Goal: Task Accomplishment & Management: Manage account settings

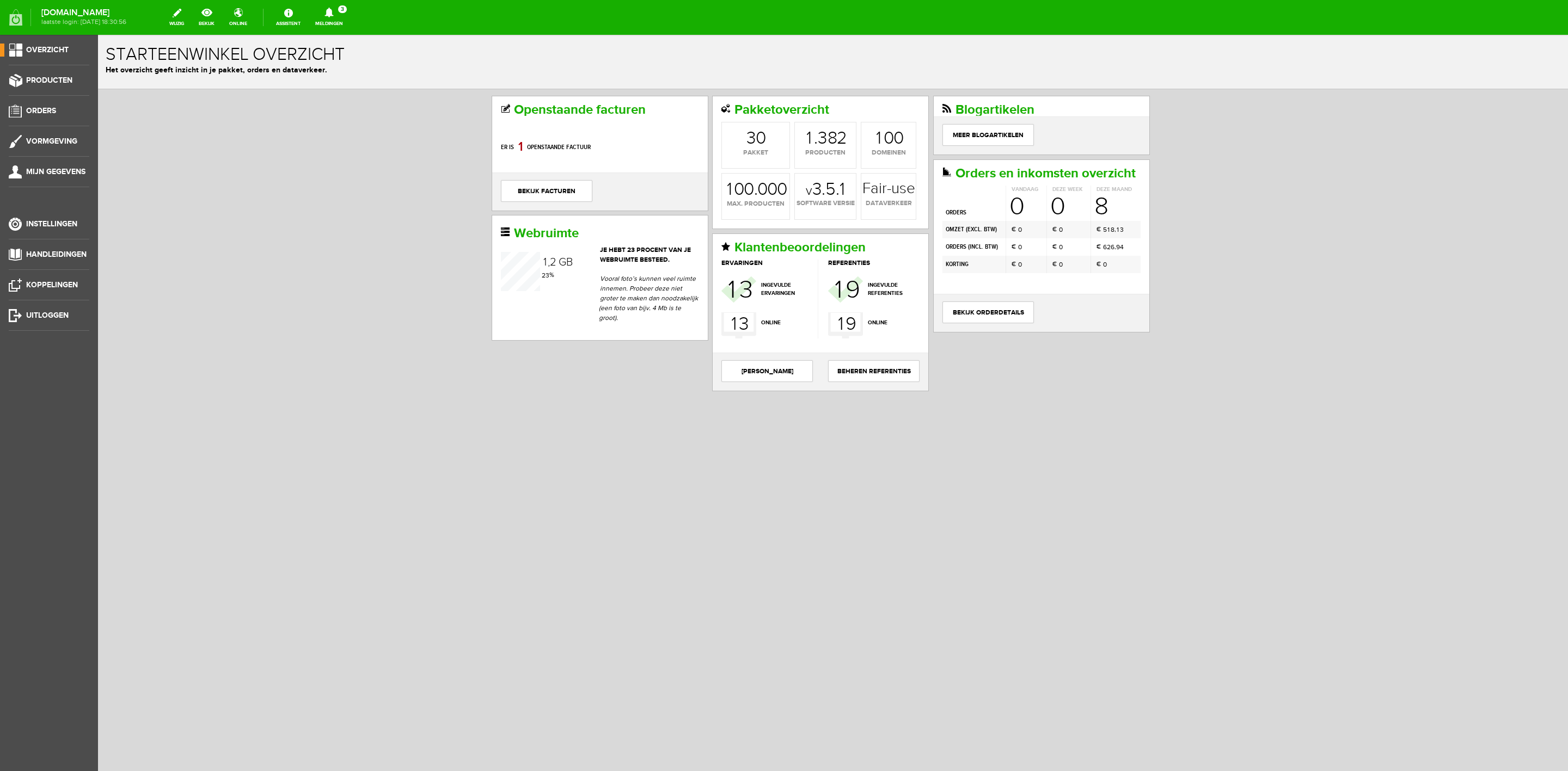
click at [349, 20] on link "Meldingen 3 Nieuwe orders Er is een nieuwe order( #6571 ) geplaatst door Renate…" at bounding box center [329, 17] width 41 height 24
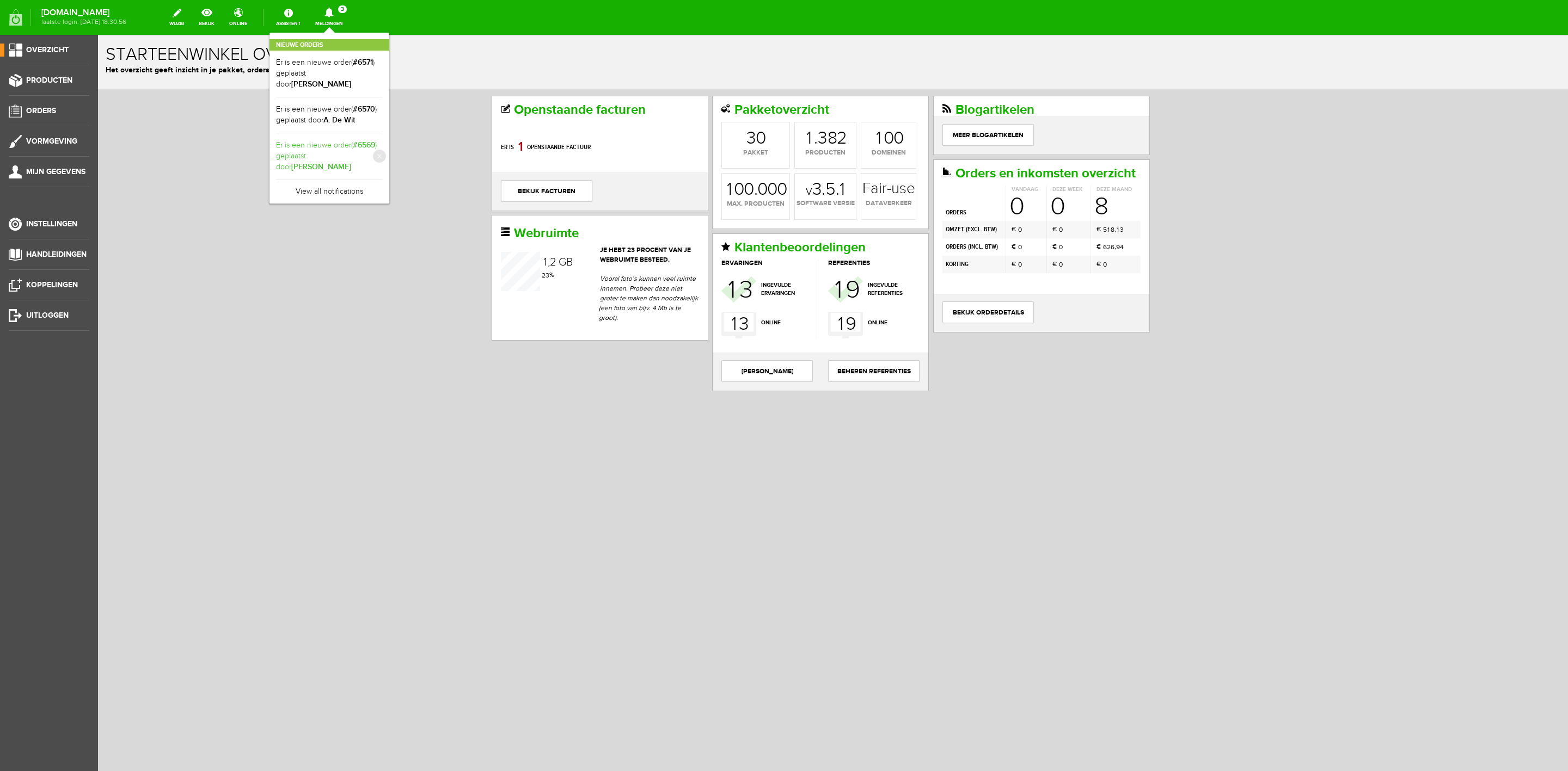
click at [348, 140] on link "Er is een nieuwe order( #6569 ) geplaatst door Andy vandervoort" at bounding box center [329, 156] width 107 height 33
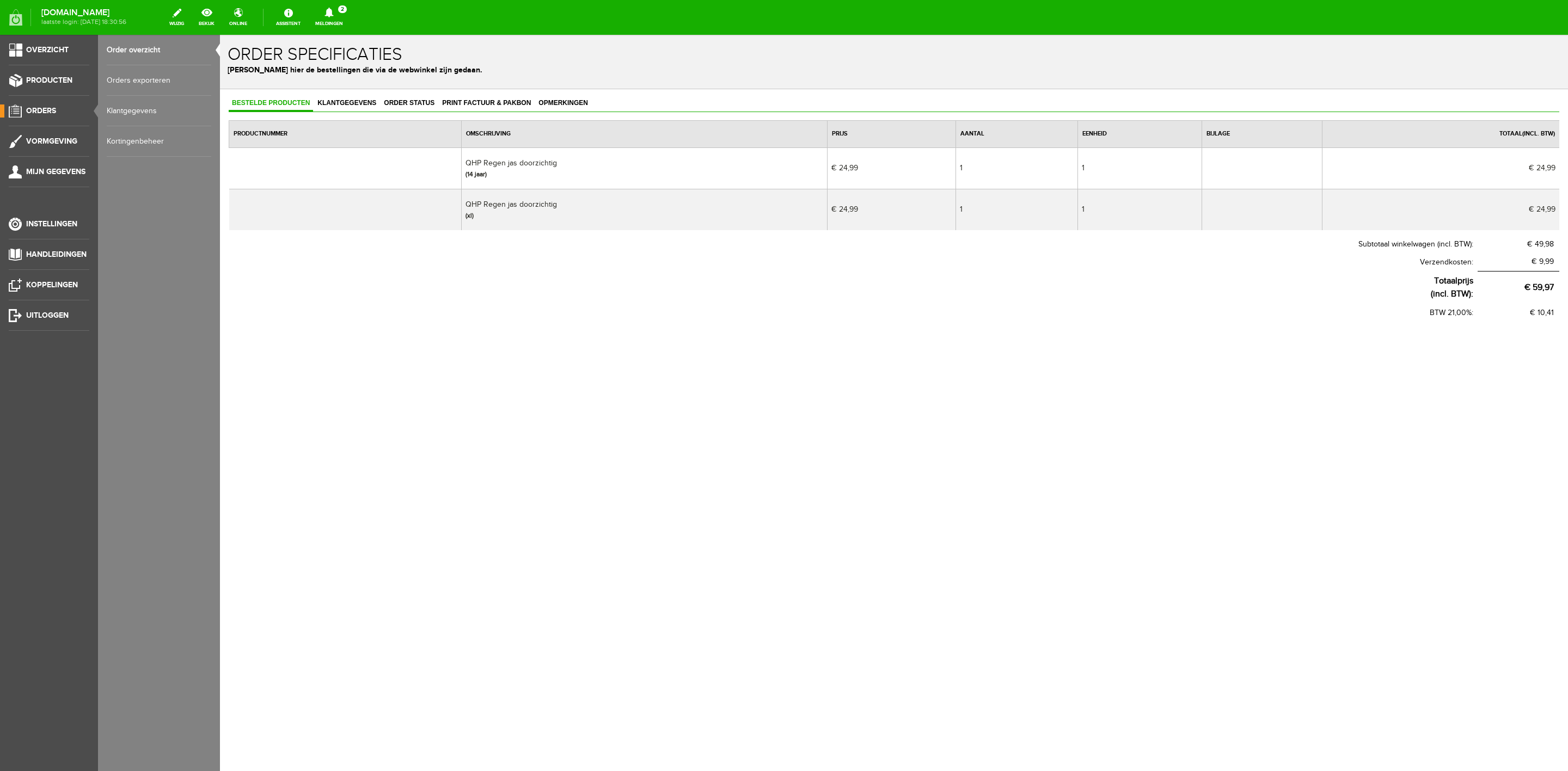
click at [500, 113] on div "Bestelde producten Klantgegevens Order status Print factuur & pakbon Opmerkinge…" at bounding box center [893, 209] width 1331 height 226
click at [500, 107] on link "Print factuur & pakbon" at bounding box center [486, 103] width 95 height 16
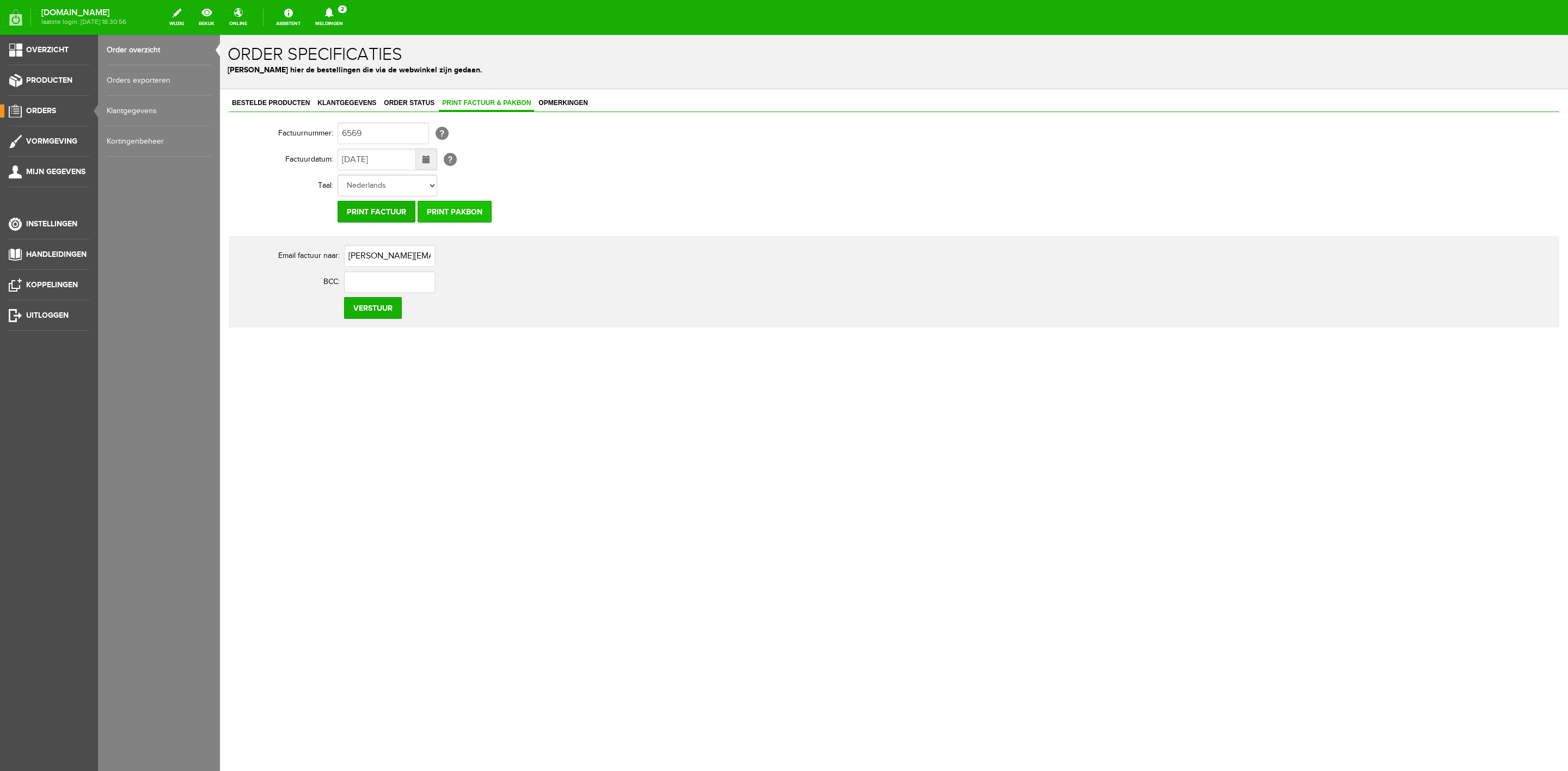
click at [446, 206] on input "Print pakbon" at bounding box center [454, 212] width 74 height 22
click at [317, 105] on span "Klantgegevens" at bounding box center [347, 103] width 65 height 8
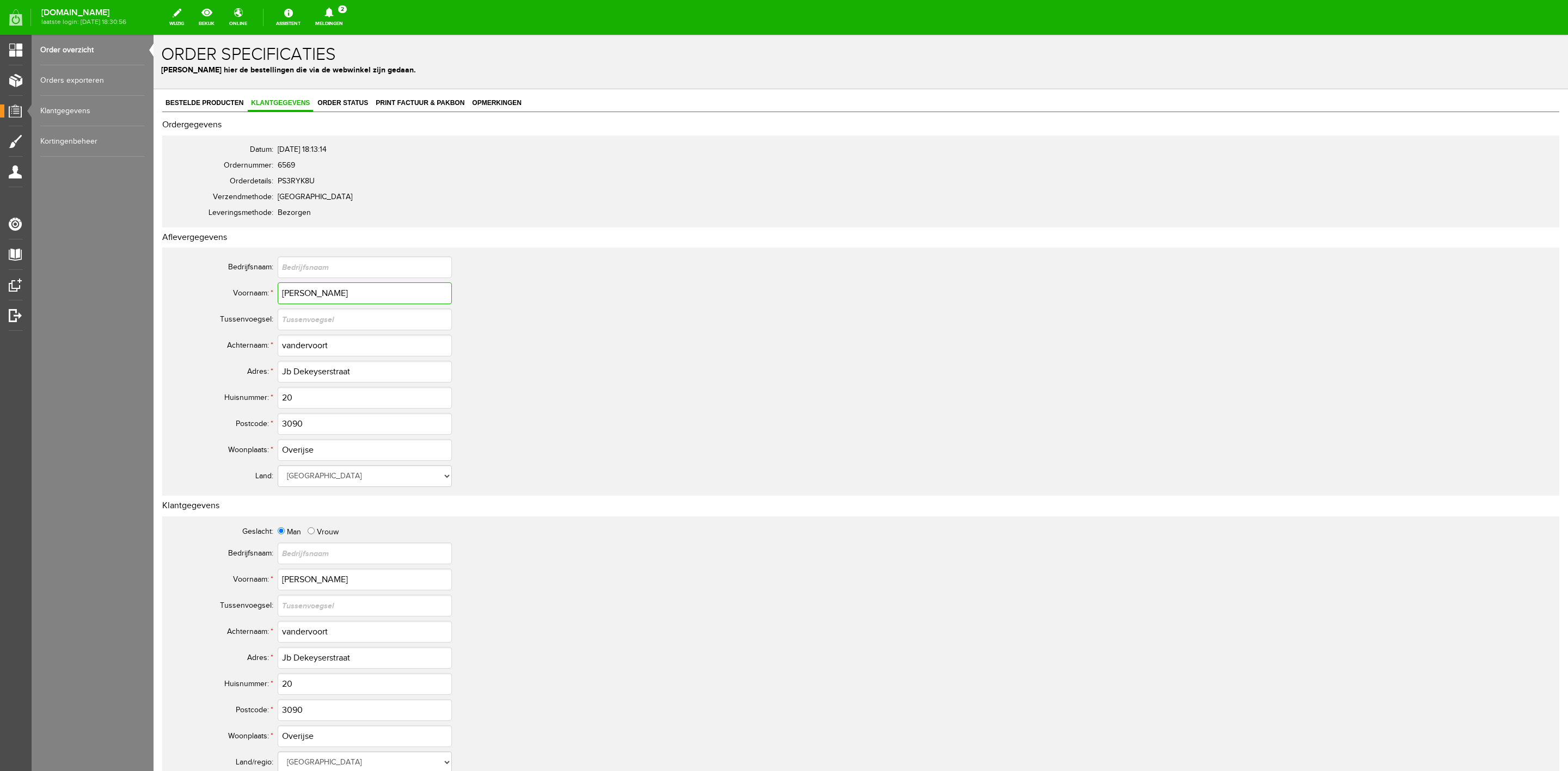
click at [303, 291] on input "Andy" at bounding box center [364, 294] width 174 height 22
click at [299, 350] on input "vandervoort" at bounding box center [364, 346] width 174 height 22
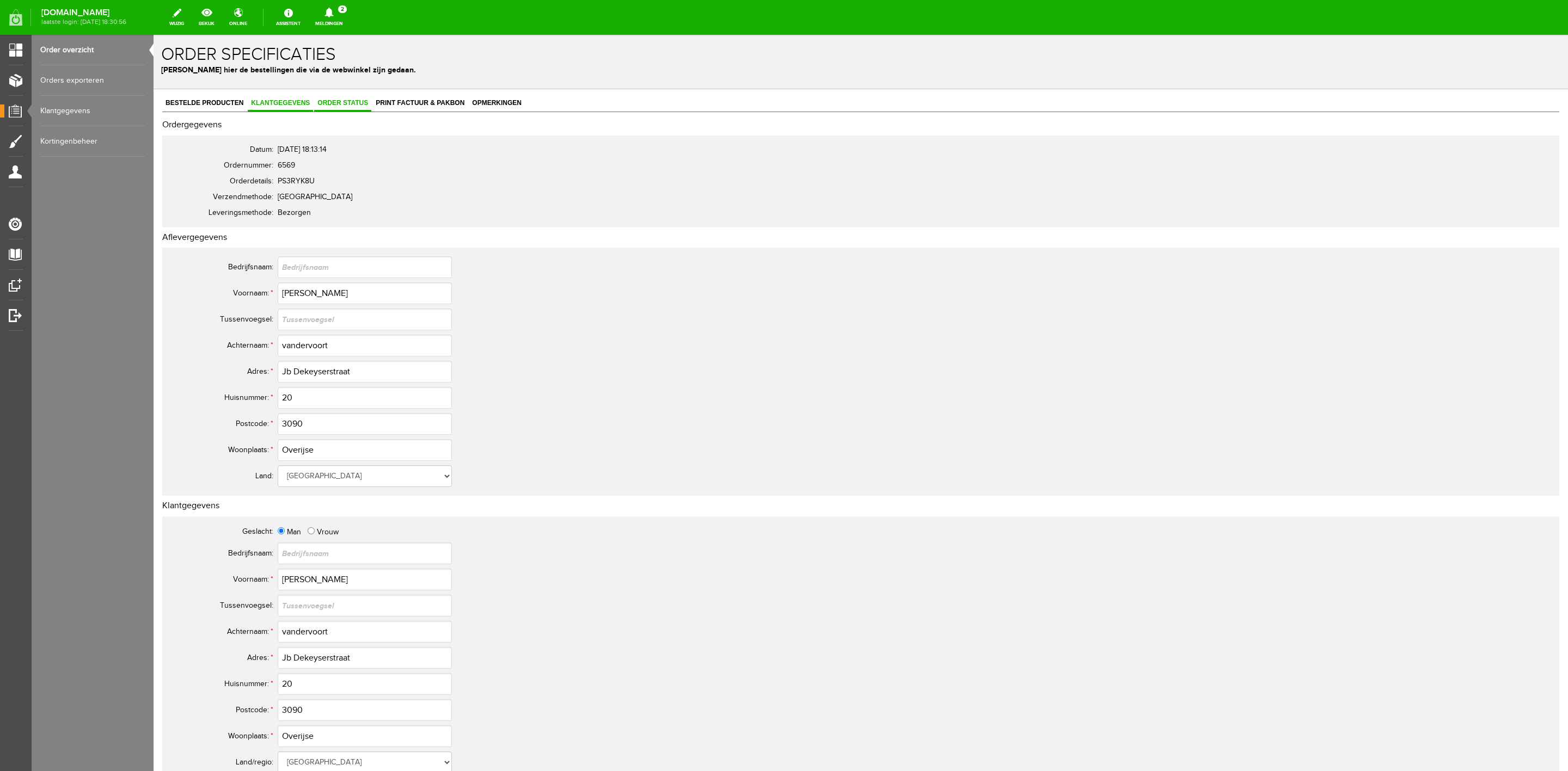
click at [348, 110] on link "Order status" at bounding box center [343, 103] width 57 height 16
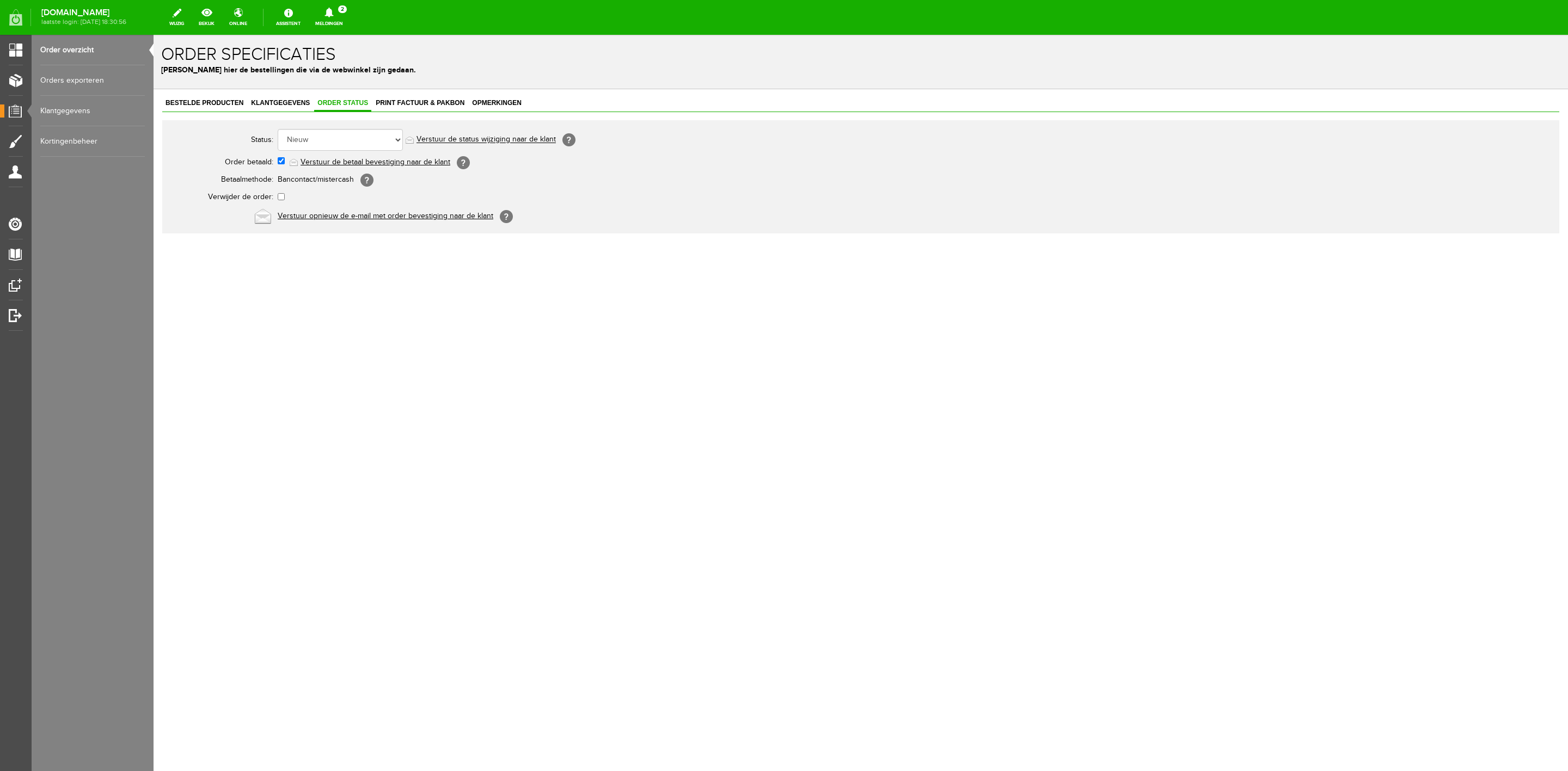
click at [332, 158] on link "Verstuur de betaal bevestiging naar de klant" at bounding box center [375, 162] width 149 height 8
click at [333, 142] on select "Order niet afgerond Nieuw Order in behandeling Wacht op leverancier Wacht op be…" at bounding box center [340, 140] width 125 height 22
select select "5"
click at [278, 129] on select "Order niet afgerond Nieuw Order in behandeling Wacht op leverancier Wacht op be…" at bounding box center [340, 140] width 125 height 22
click at [467, 144] on link "Verstuur de status wijziging naar de klant" at bounding box center [486, 140] width 139 height 8
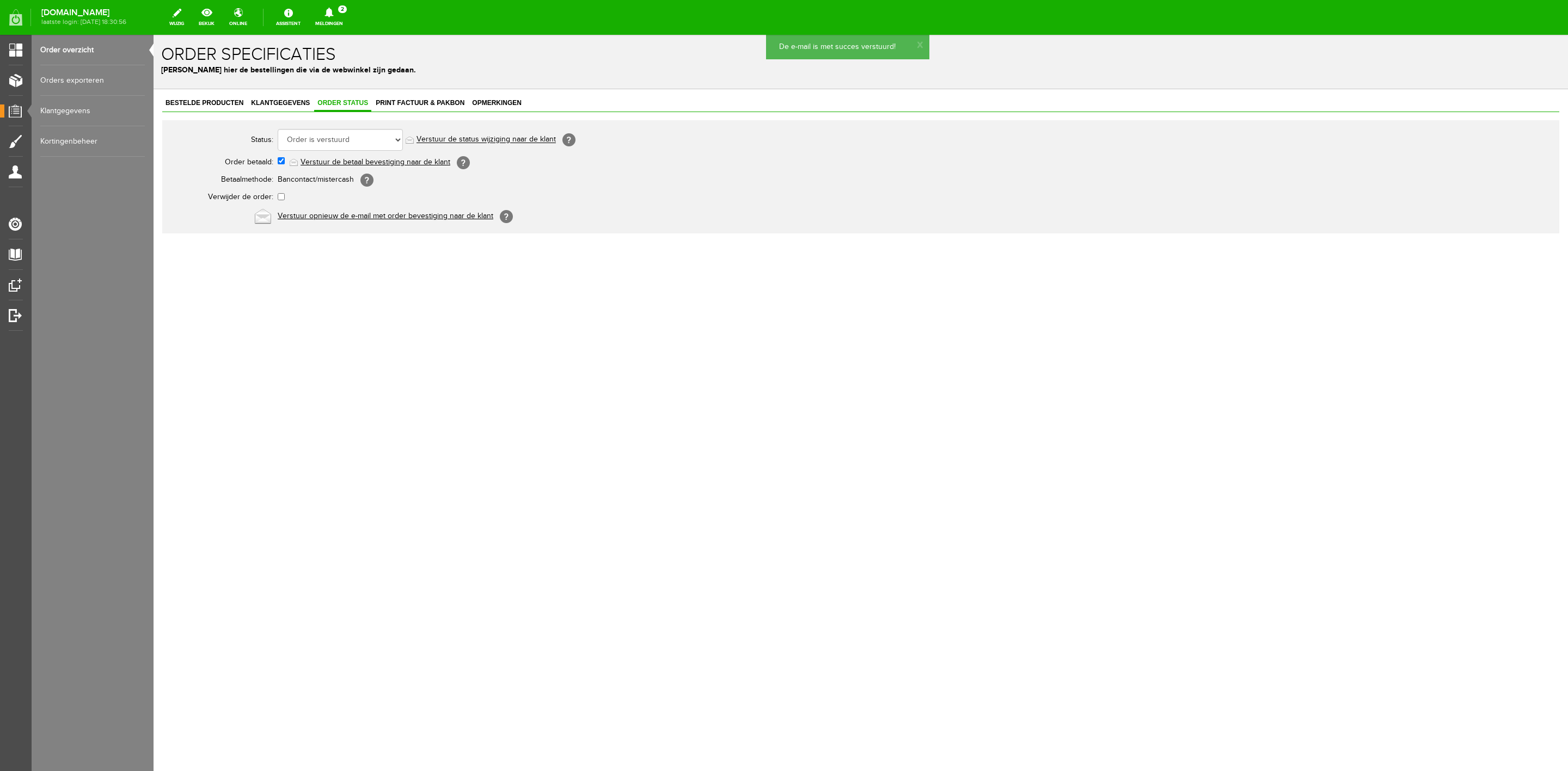
drag, startPoint x: 213, startPoint y: 94, endPoint x: 212, endPoint y: 102, distance: 8.1
click at [212, 100] on span "Bestelde producten" at bounding box center [204, 103] width 84 height 8
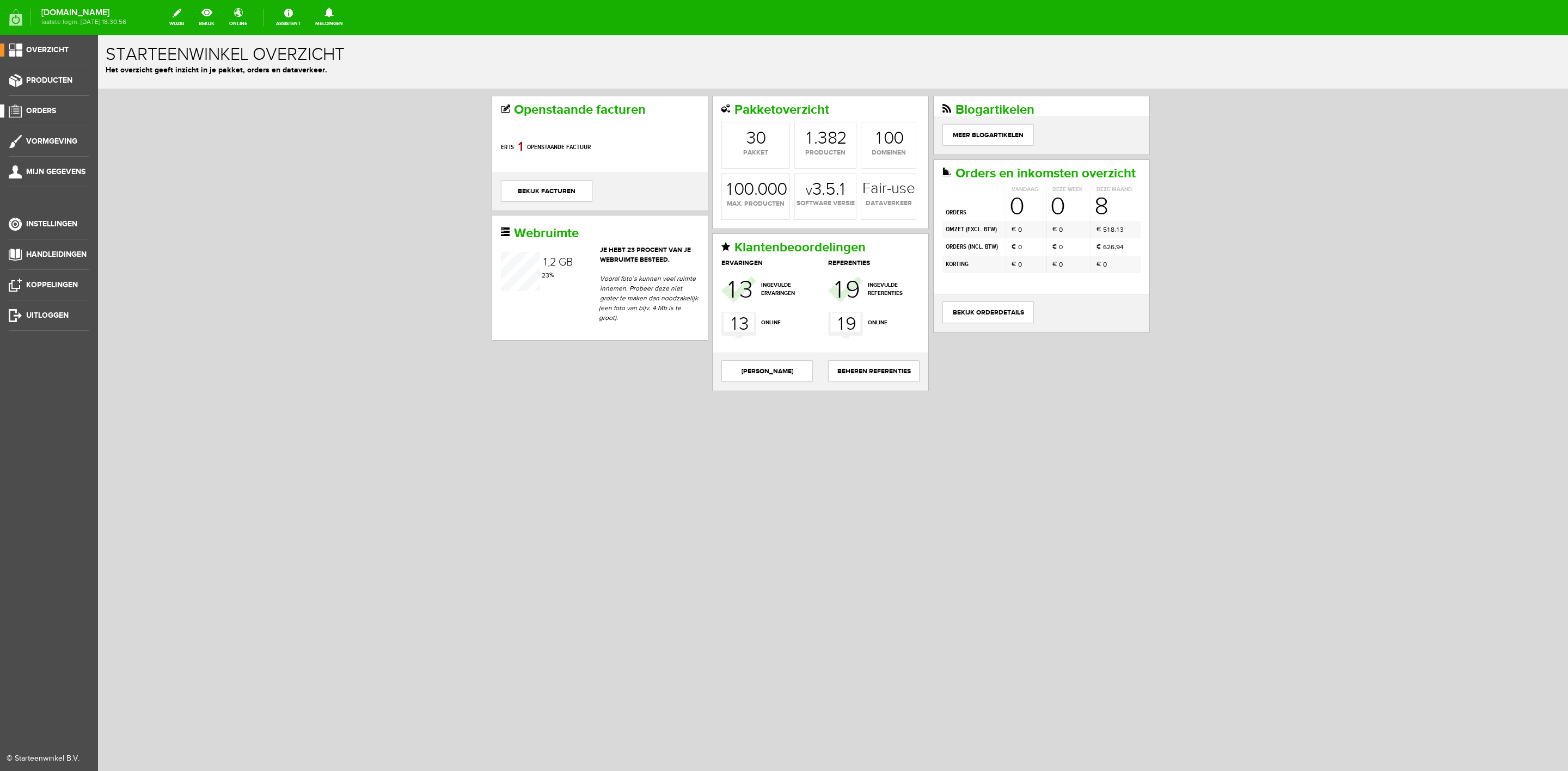
click at [32, 108] on span "Orders" at bounding box center [41, 111] width 30 height 9
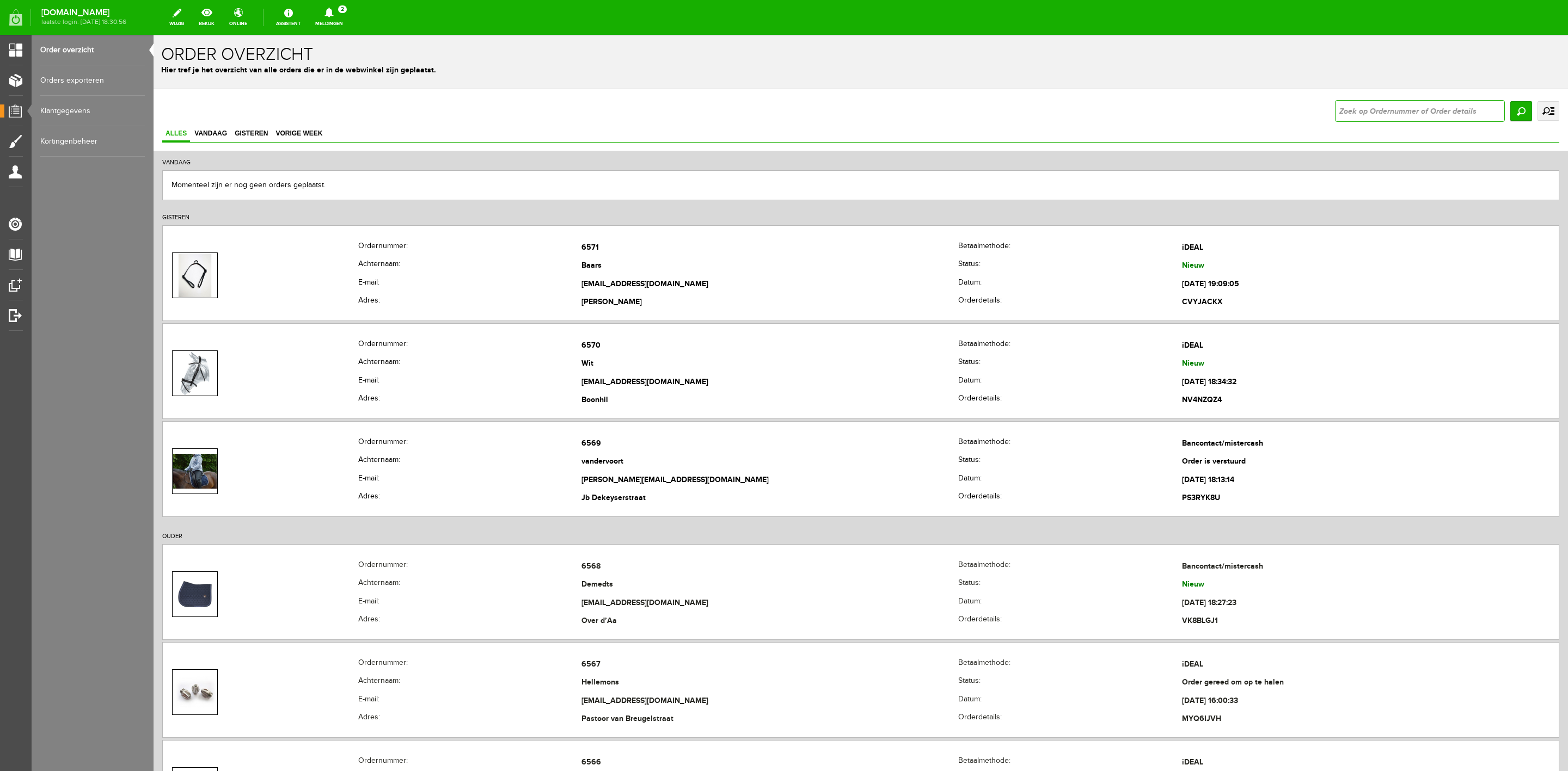
click at [1403, 119] on input "text" at bounding box center [1419, 111] width 170 height 22
type input "6530"
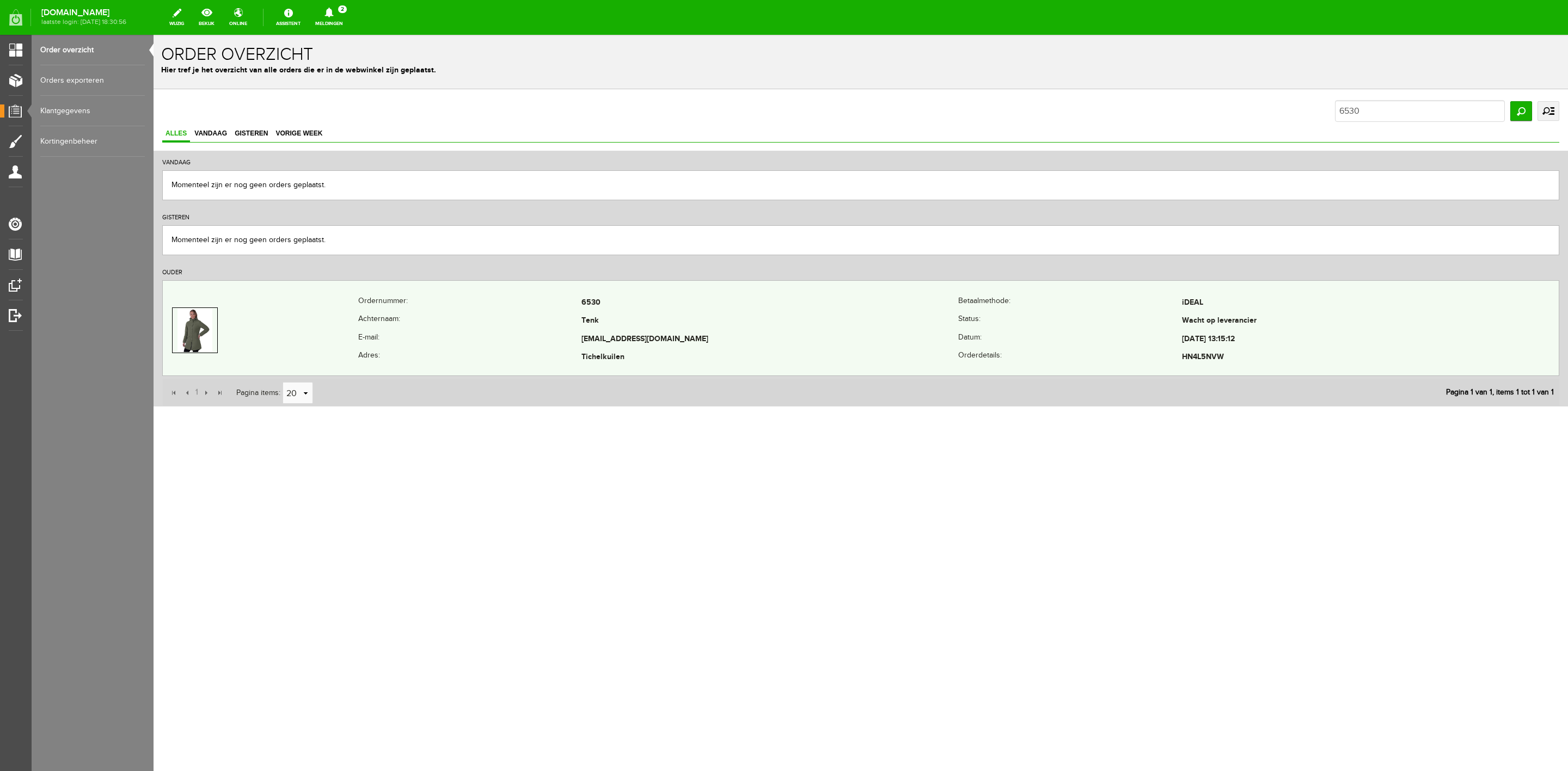
click at [911, 290] on div "Ordernummer: 6530 [GEOGRAPHIC_DATA]: iDEAL Achternaam: Tenk Status: Wacht op le…" at bounding box center [860, 328] width 1397 height 96
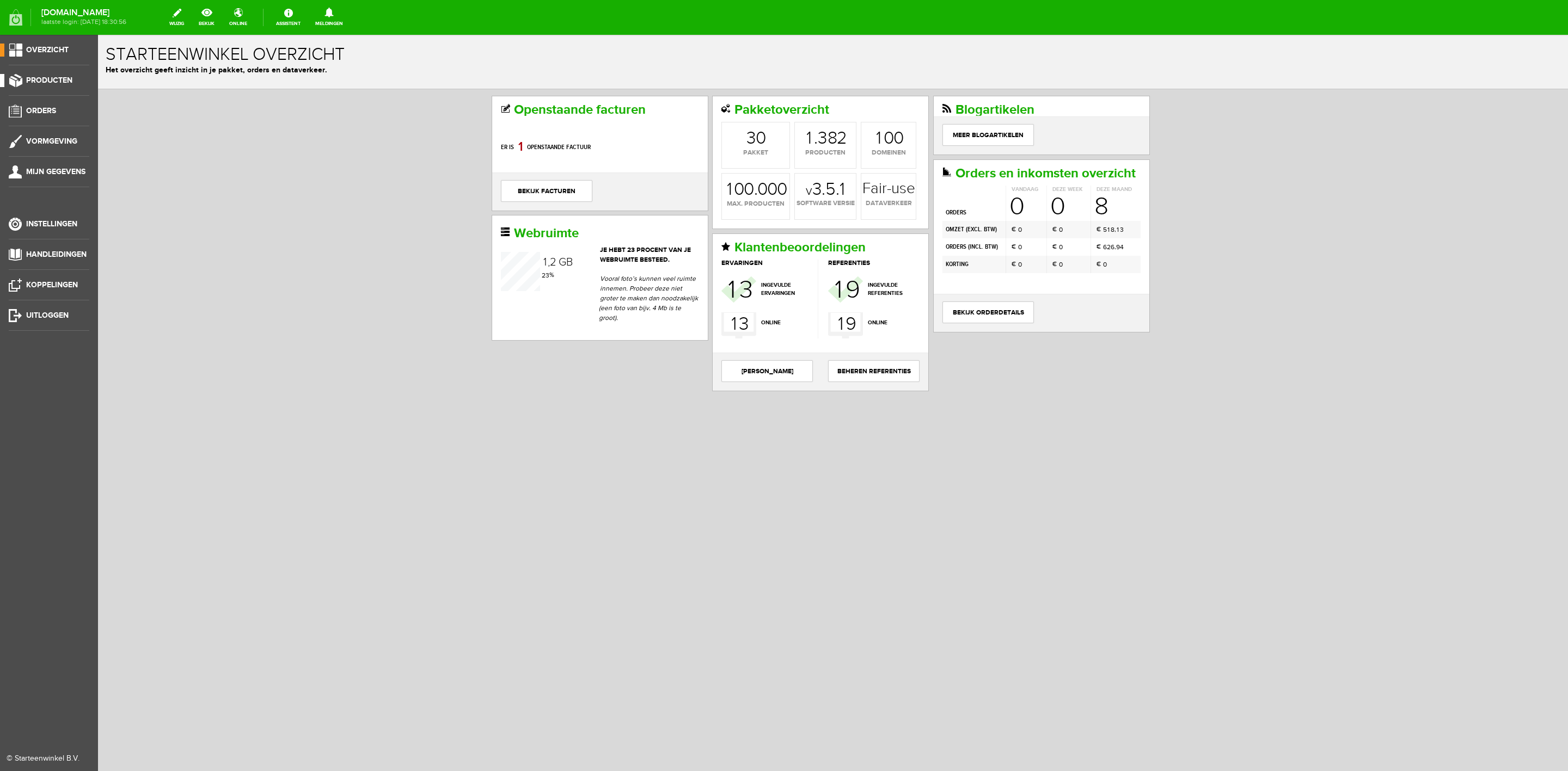
click at [47, 83] on span "Producten" at bounding box center [49, 80] width 47 height 9
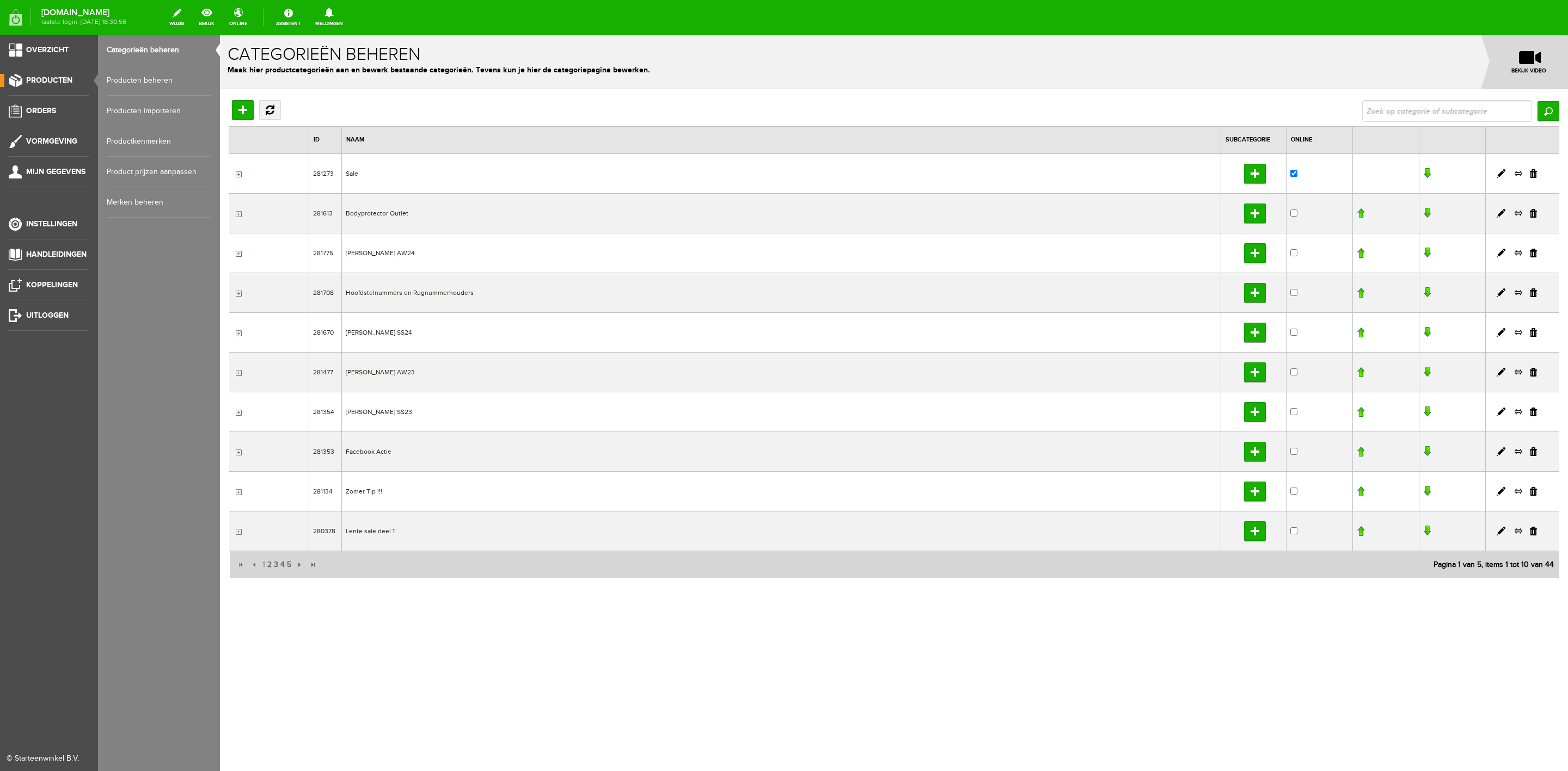
drag, startPoint x: 90, startPoint y: 80, endPoint x: 100, endPoint y: 80, distance: 10.0
click at [91, 80] on ul "Overzicht Producten Orders Vormgeving Mijn gegevens Instellingen Handleidingen …" at bounding box center [49, 420] width 98 height 771
click at [107, 83] on link "Producten beheren" at bounding box center [159, 80] width 105 height 30
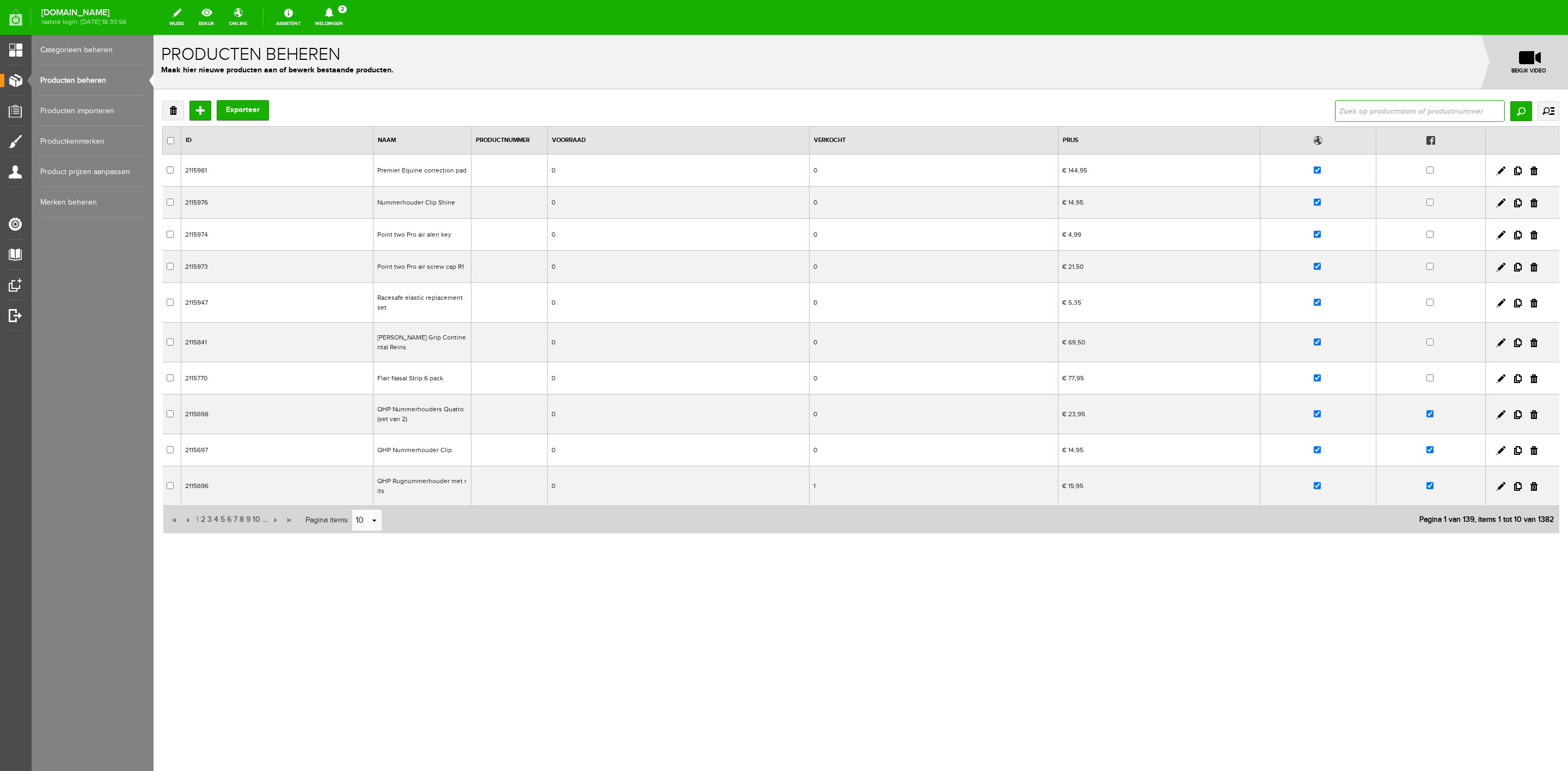
click at [1401, 120] on div "Verwijderen Toevoegen Exporteer Zoeken uitgebreid zoeken Categorie Sale Bodypro…" at bounding box center [860, 317] width 1397 height 434
click at [1408, 113] on input "text" at bounding box center [1419, 111] width 170 height 22
type input "rope"
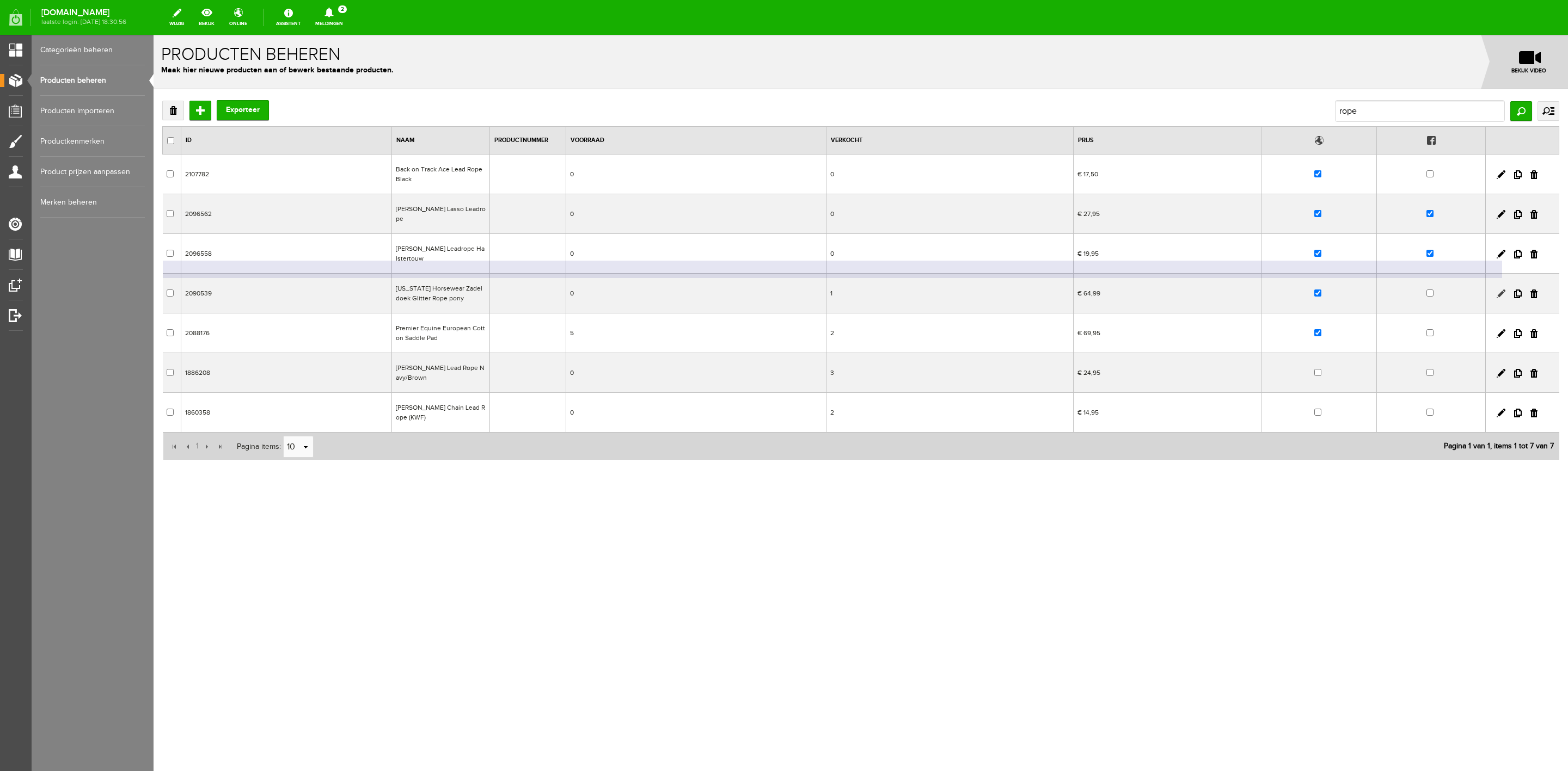
click at [1505, 290] on link at bounding box center [1500, 294] width 8 height 8
checkbox input "true"
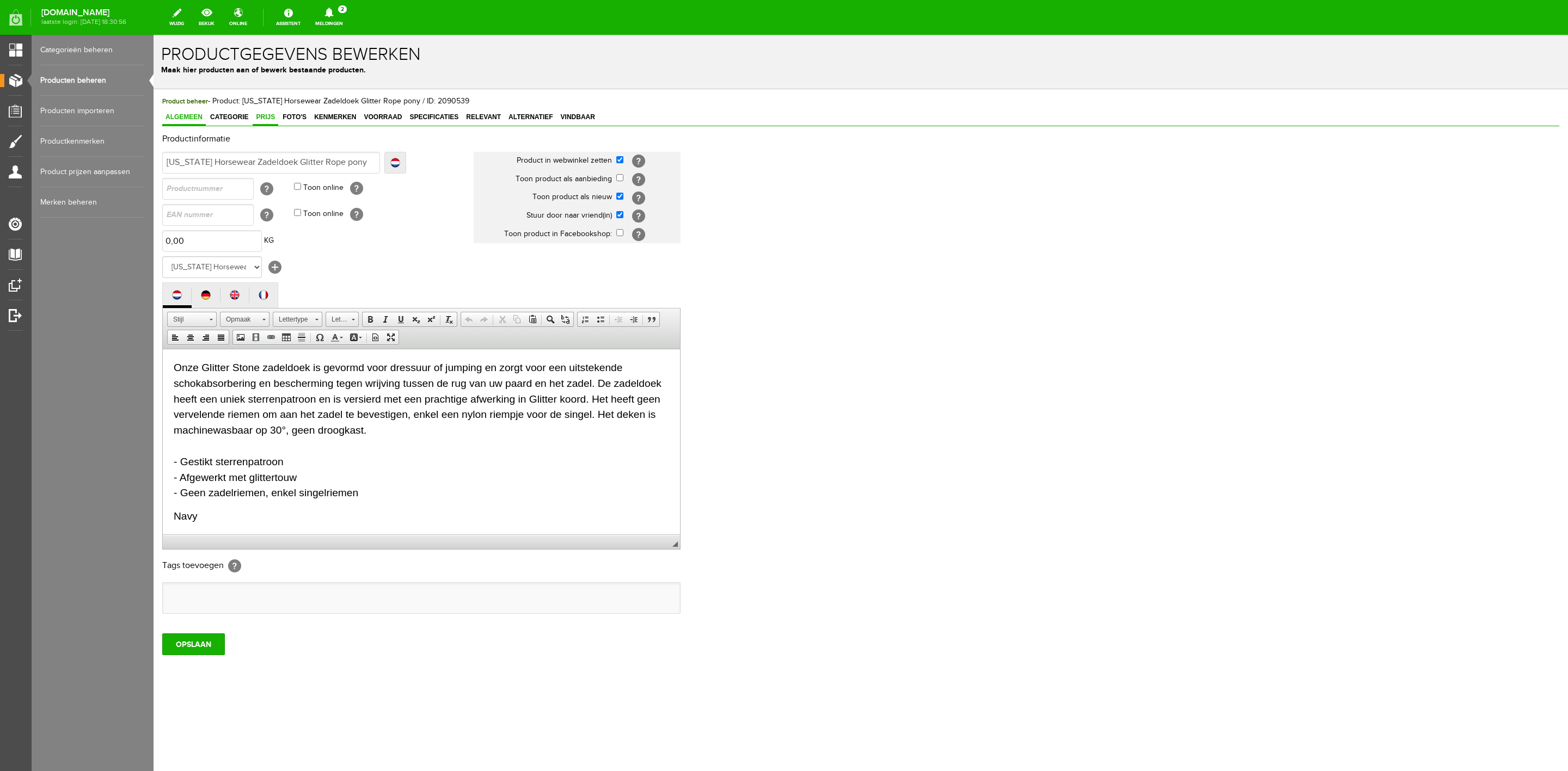
click at [259, 111] on link "Prijs" at bounding box center [265, 118] width 26 height 16
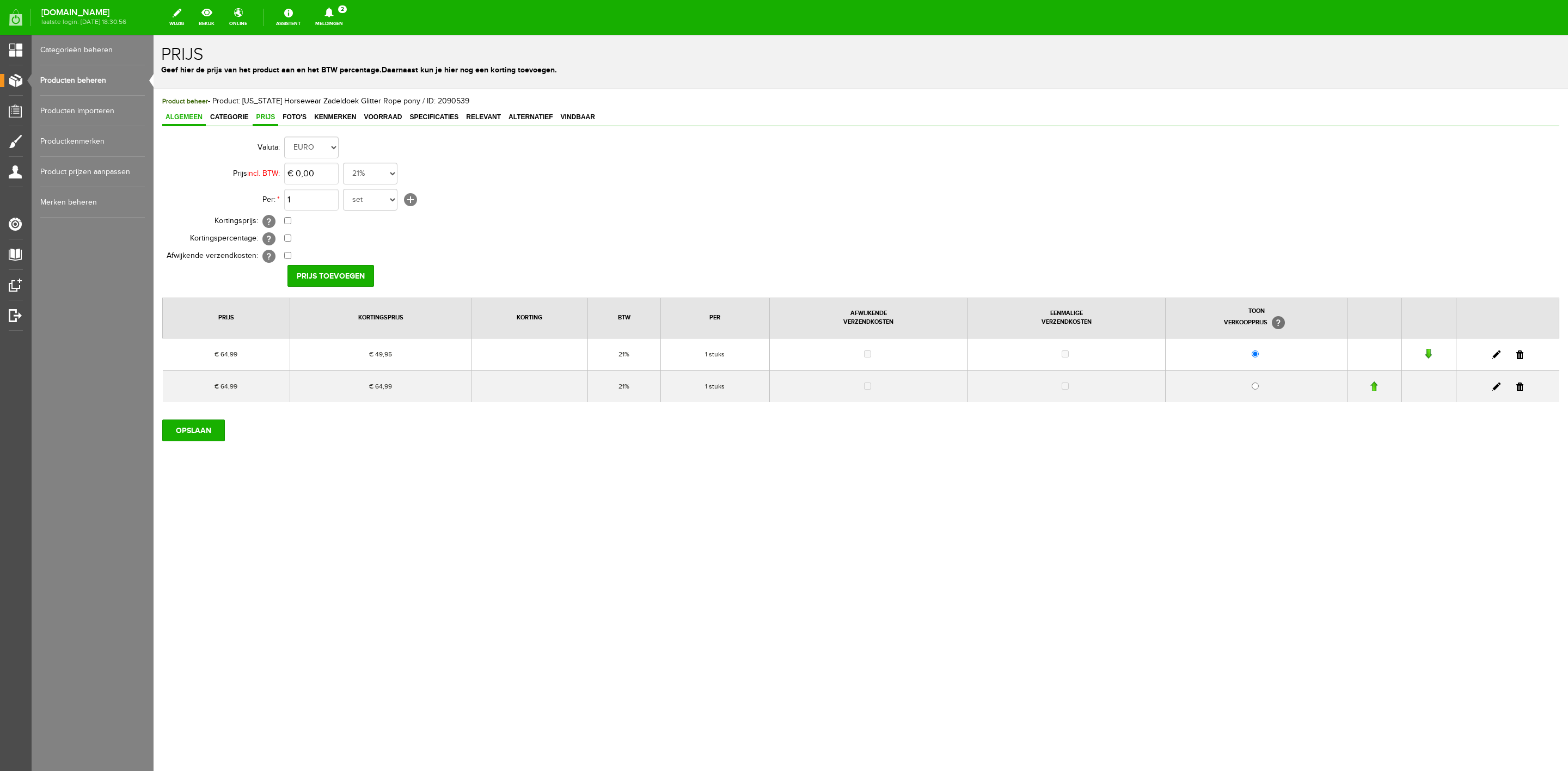
click at [201, 121] on span "Algemeen" at bounding box center [184, 117] width 43 height 8
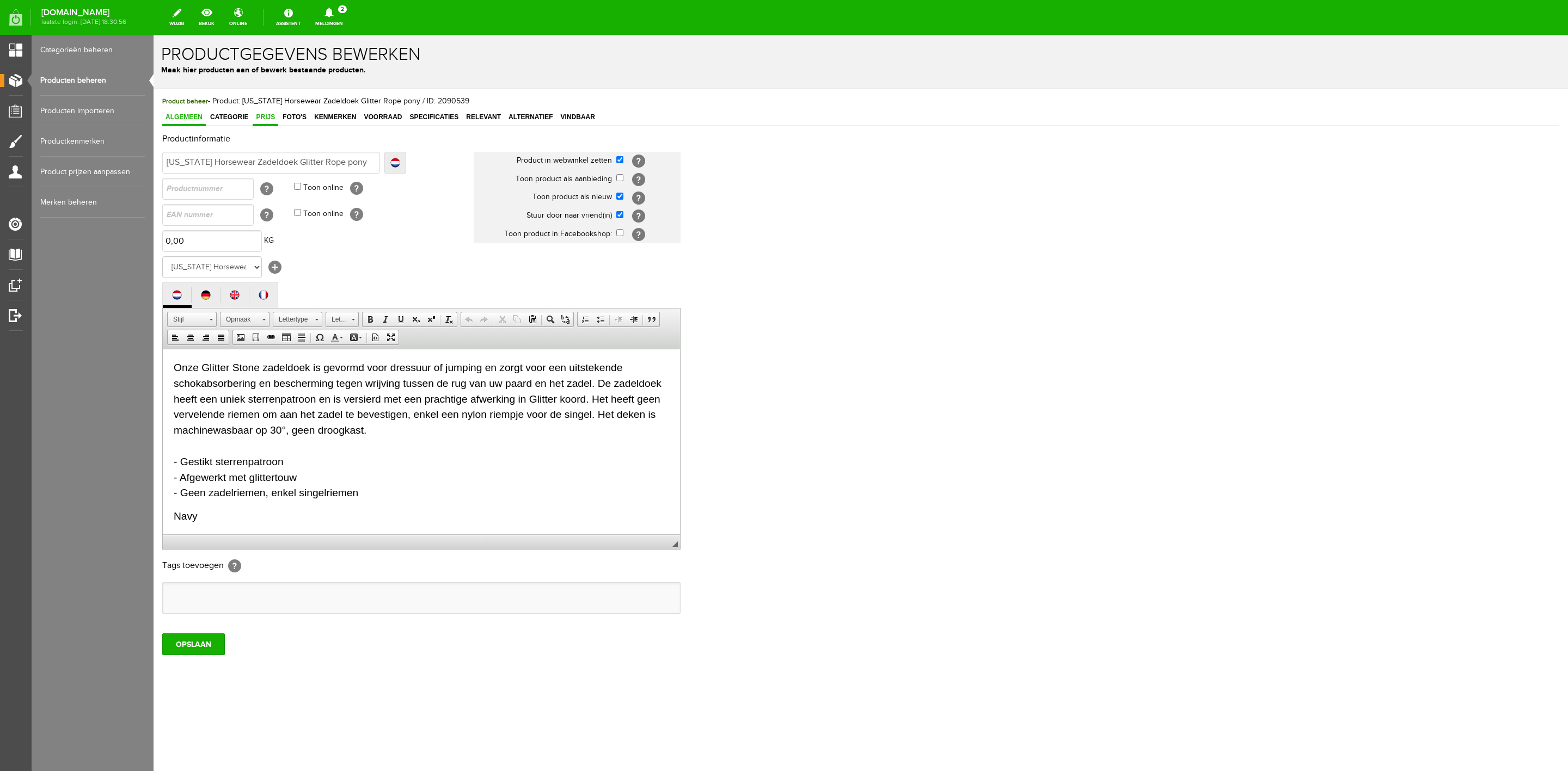
click at [275, 122] on link "Prijs" at bounding box center [265, 118] width 26 height 16
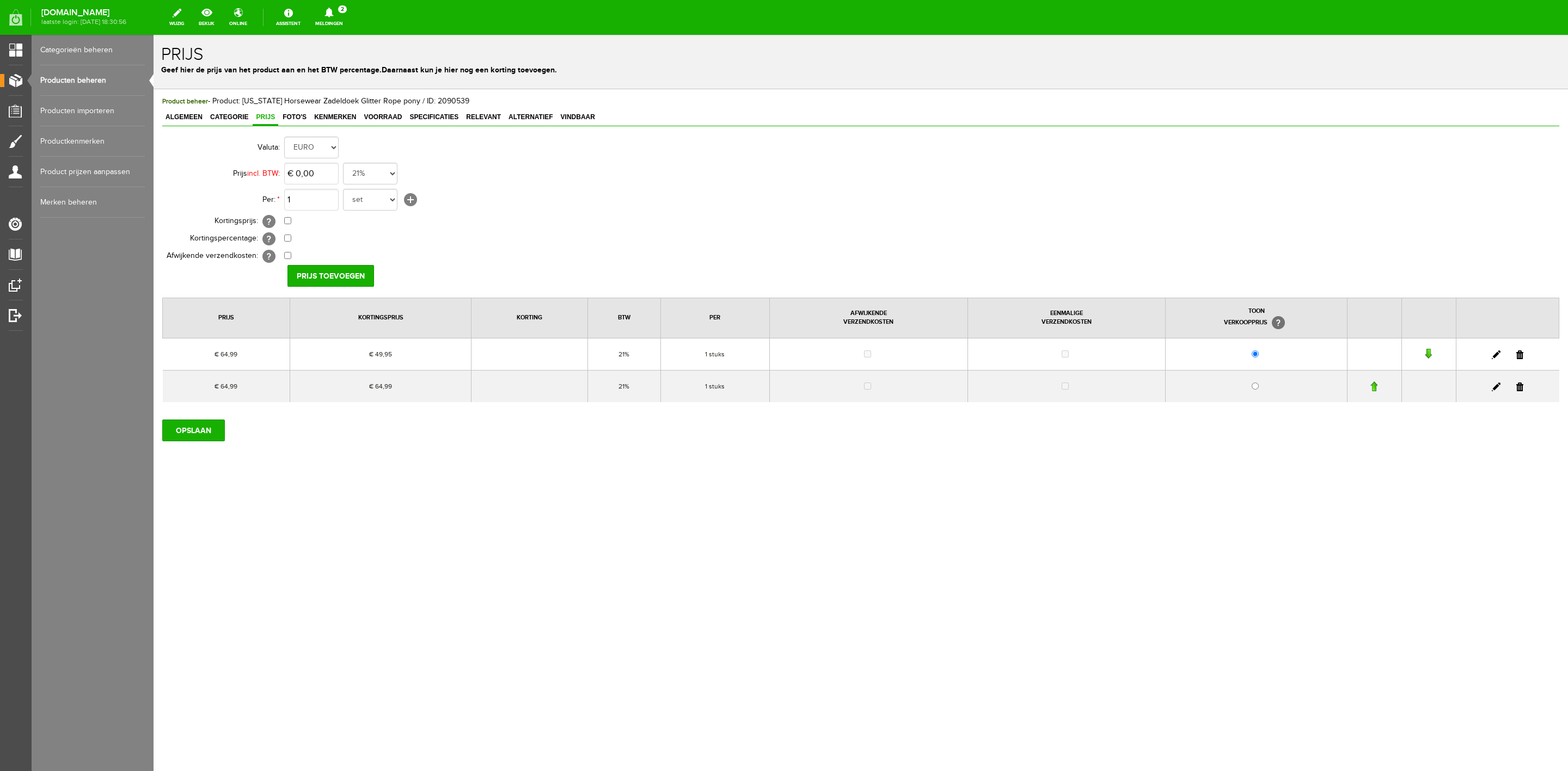
click at [1522, 355] on link at bounding box center [1519, 354] width 7 height 8
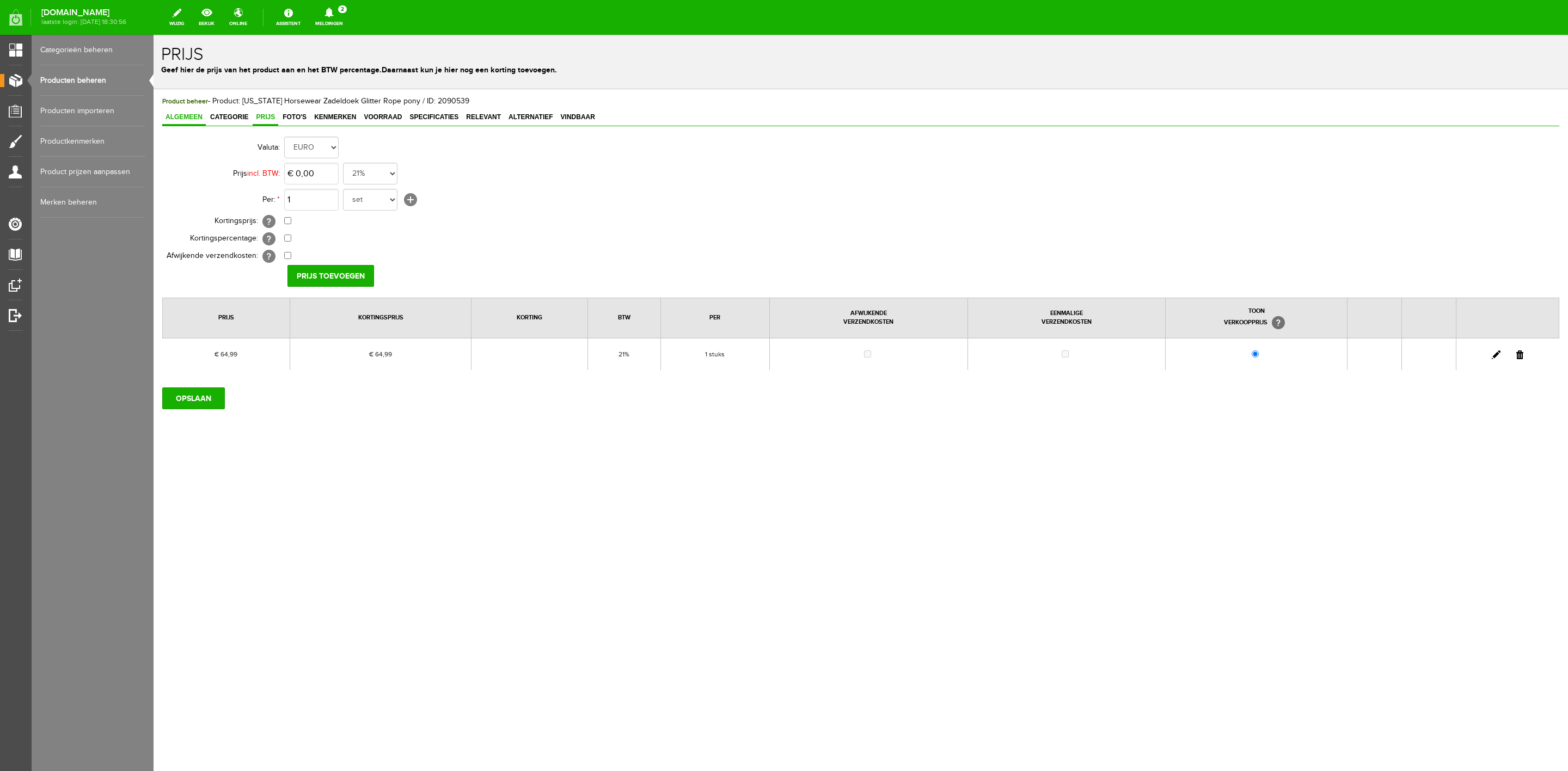
click at [184, 116] on span "Algemeen" at bounding box center [184, 117] width 43 height 8
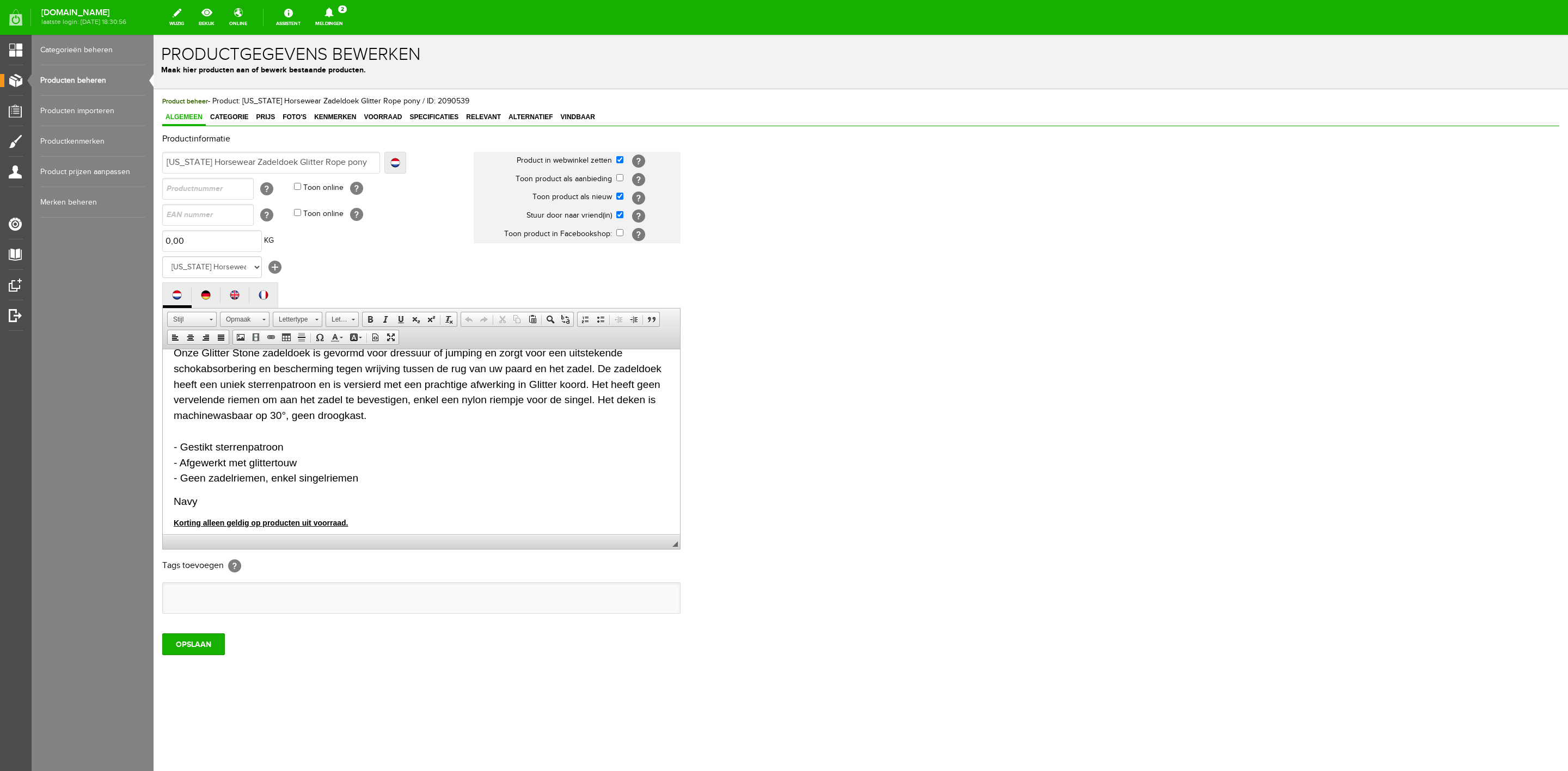
scroll to position [19, 0]
click at [231, 518] on strong "Korting alleen geldig op producten uit voorraad." at bounding box center [260, 517] width 174 height 8
click at [218, 499] on p "Navy" at bounding box center [421, 497] width 495 height 16
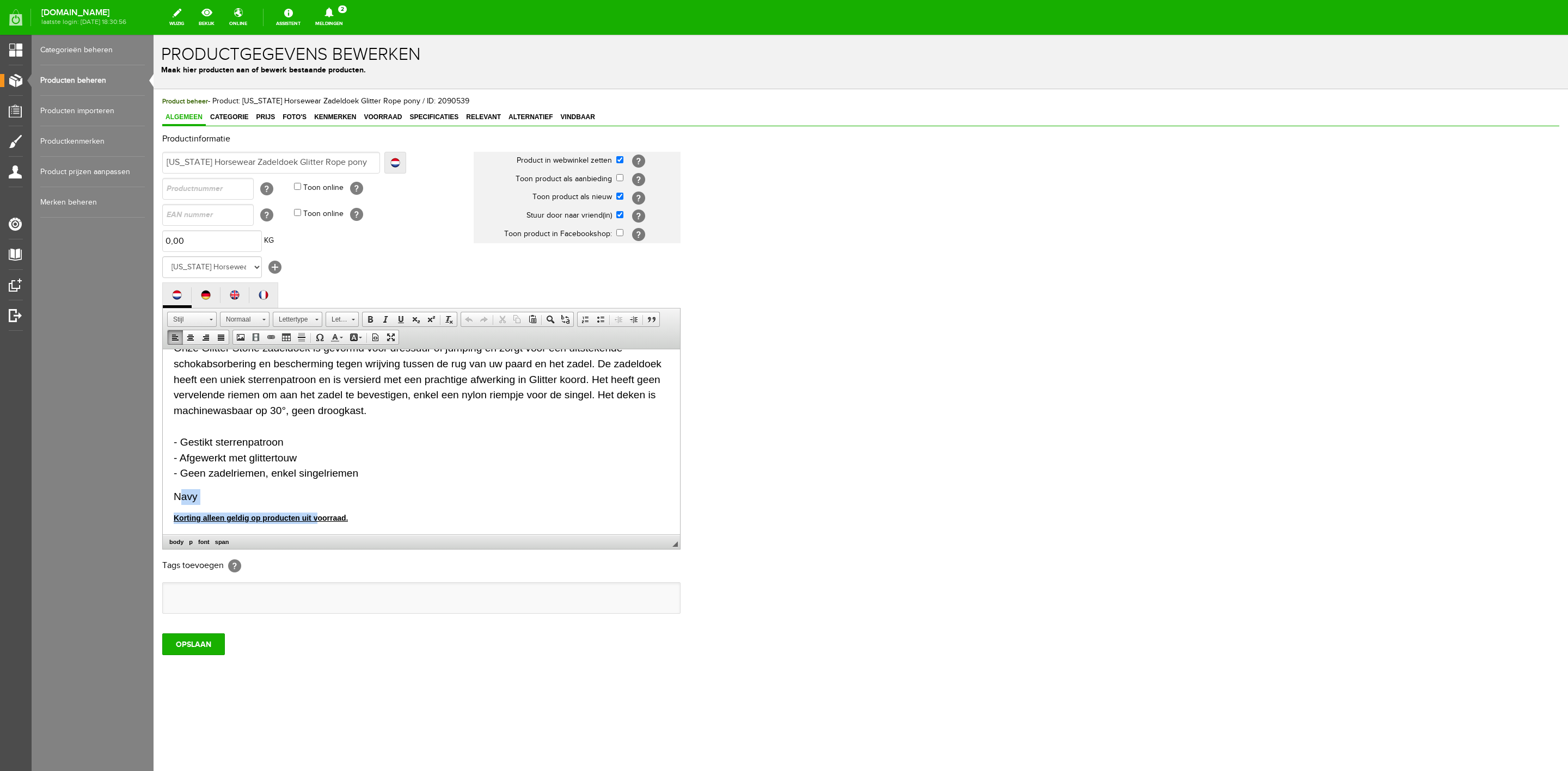
drag, startPoint x: 179, startPoint y: 492, endPoint x: 318, endPoint y: 515, distance: 140.9
click at [318, 515] on body "Onze Glitter Stone zadeldoek is gevormd voor dressuur of jumping en zorgt voor …" at bounding box center [421, 432] width 495 height 184
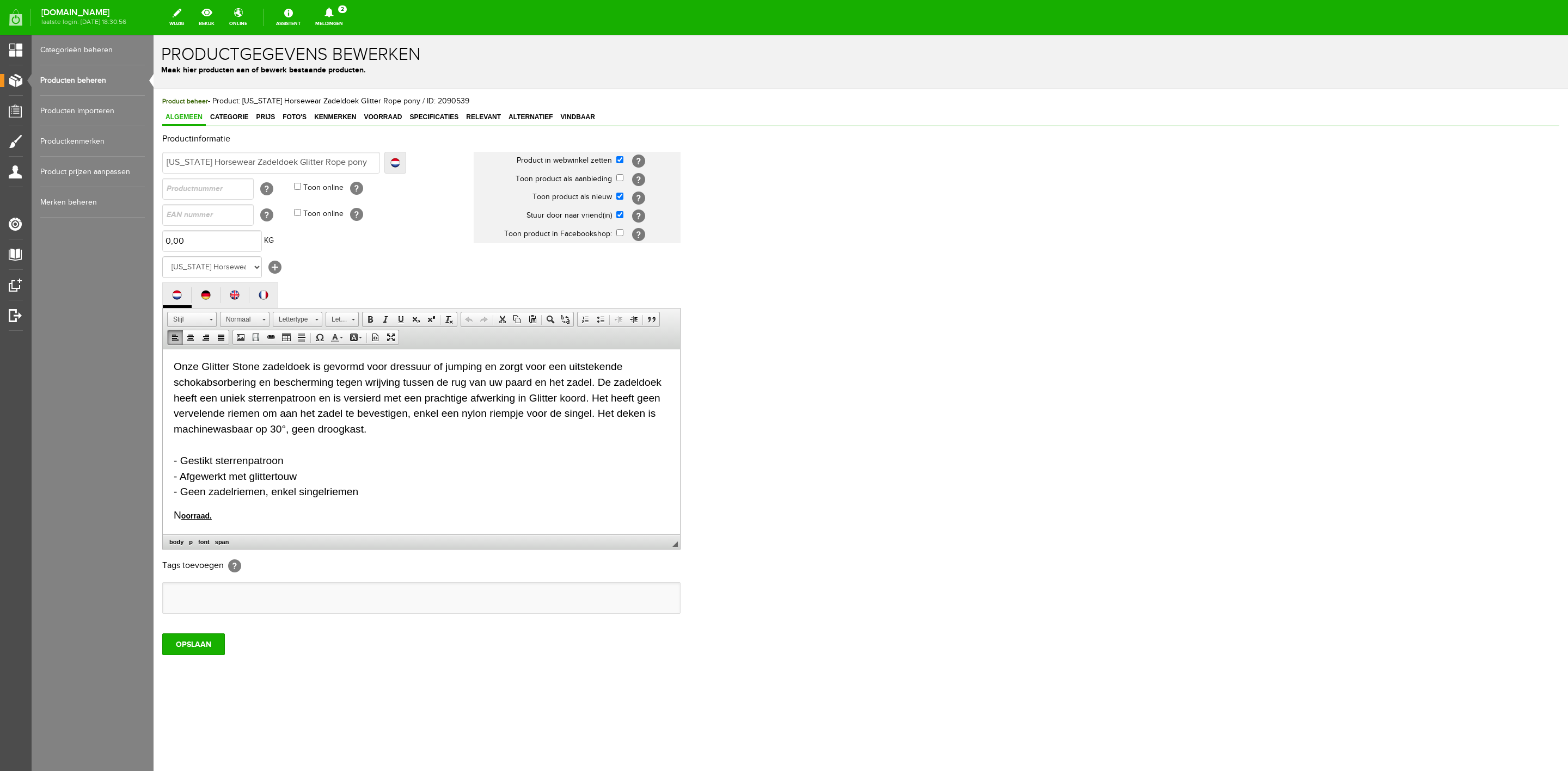
scroll to position [1, 0]
drag, startPoint x: 269, startPoint y: 525, endPoint x: 164, endPoint y: 518, distance: 105.2
click at [172, 520] on html "Onze Glitter Stone zadeldoek is gevormd voor dressuur of jumping en zorgt voor …" at bounding box center [421, 442] width 517 height 186
click at [314, 122] on link "Kenmerken" at bounding box center [335, 118] width 49 height 16
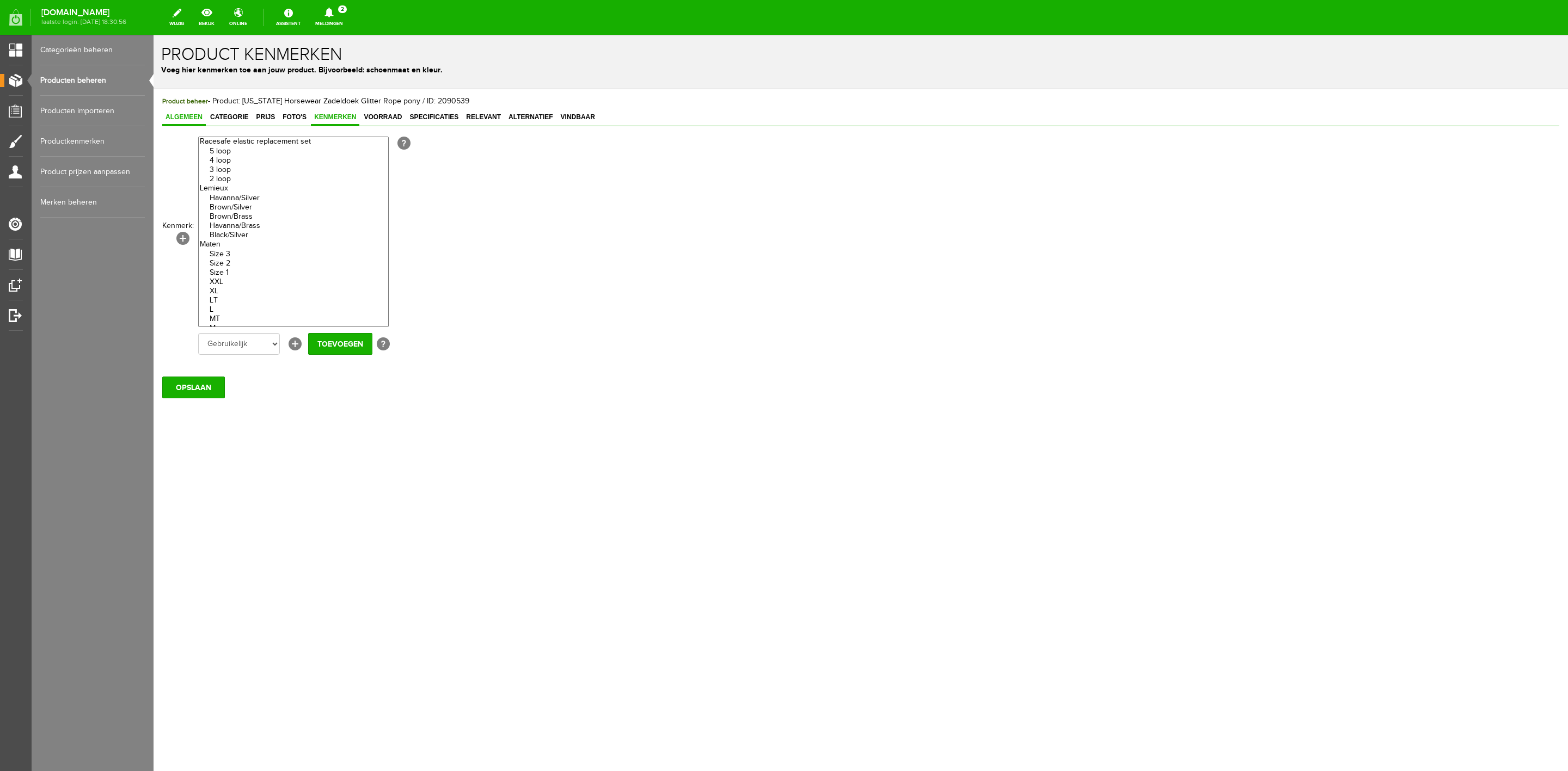
click at [193, 122] on link "Algemeen" at bounding box center [184, 118] width 43 height 16
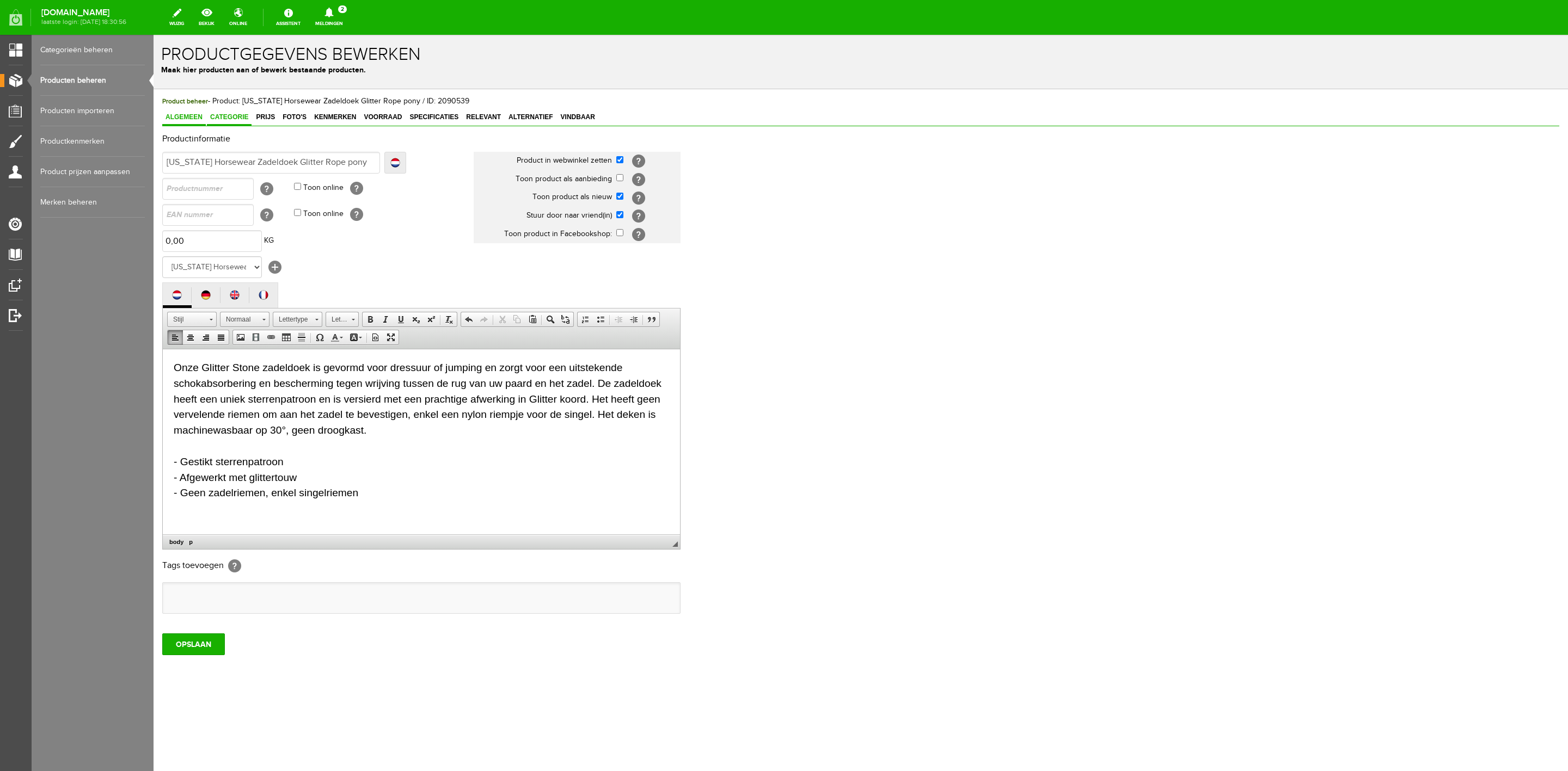
click at [235, 121] on span "Categorie" at bounding box center [229, 117] width 45 height 8
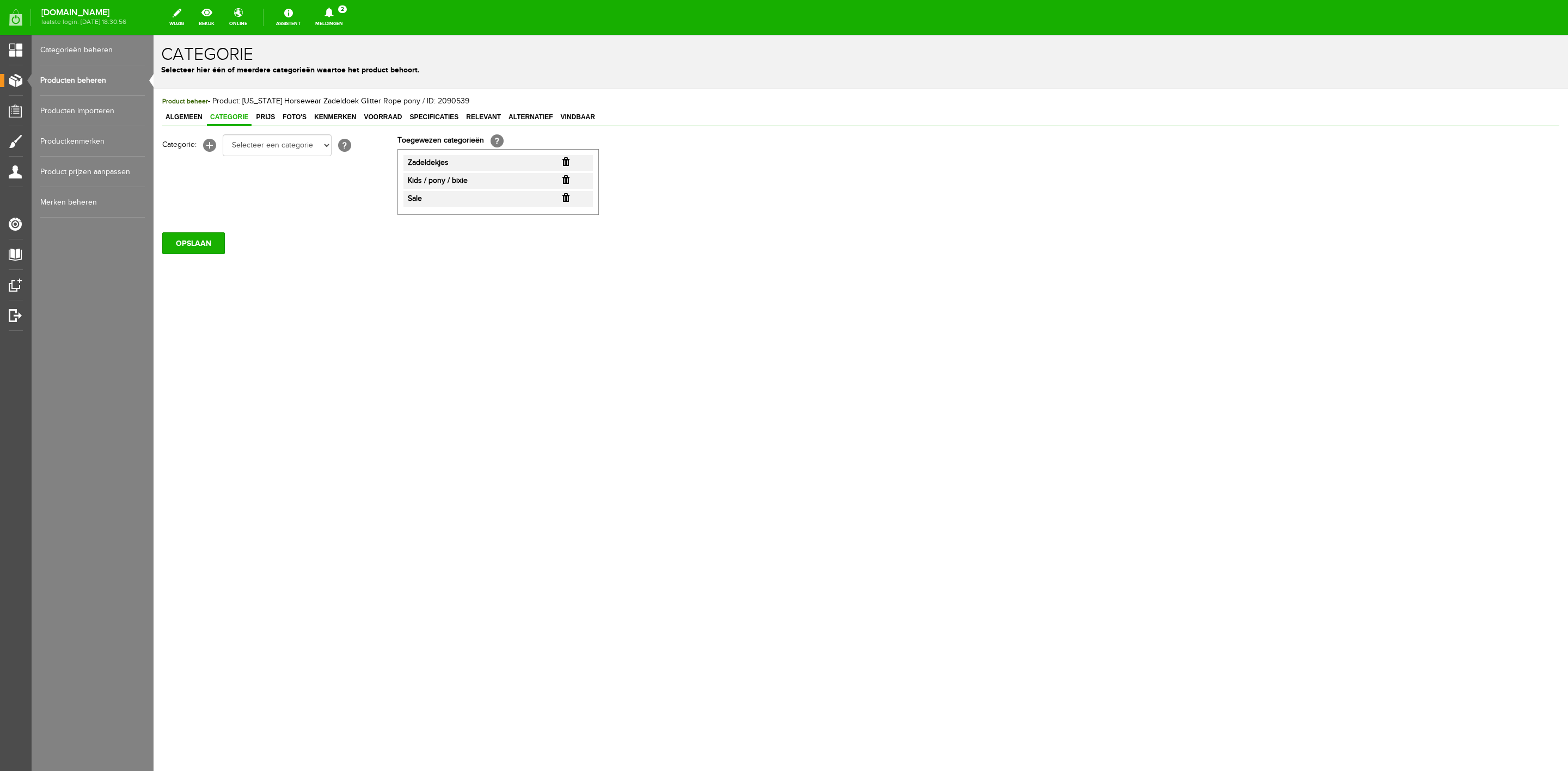
click at [562, 198] on input "button" at bounding box center [565, 197] width 7 height 8
click at [270, 113] on span "Prijs" at bounding box center [265, 117] width 26 height 8
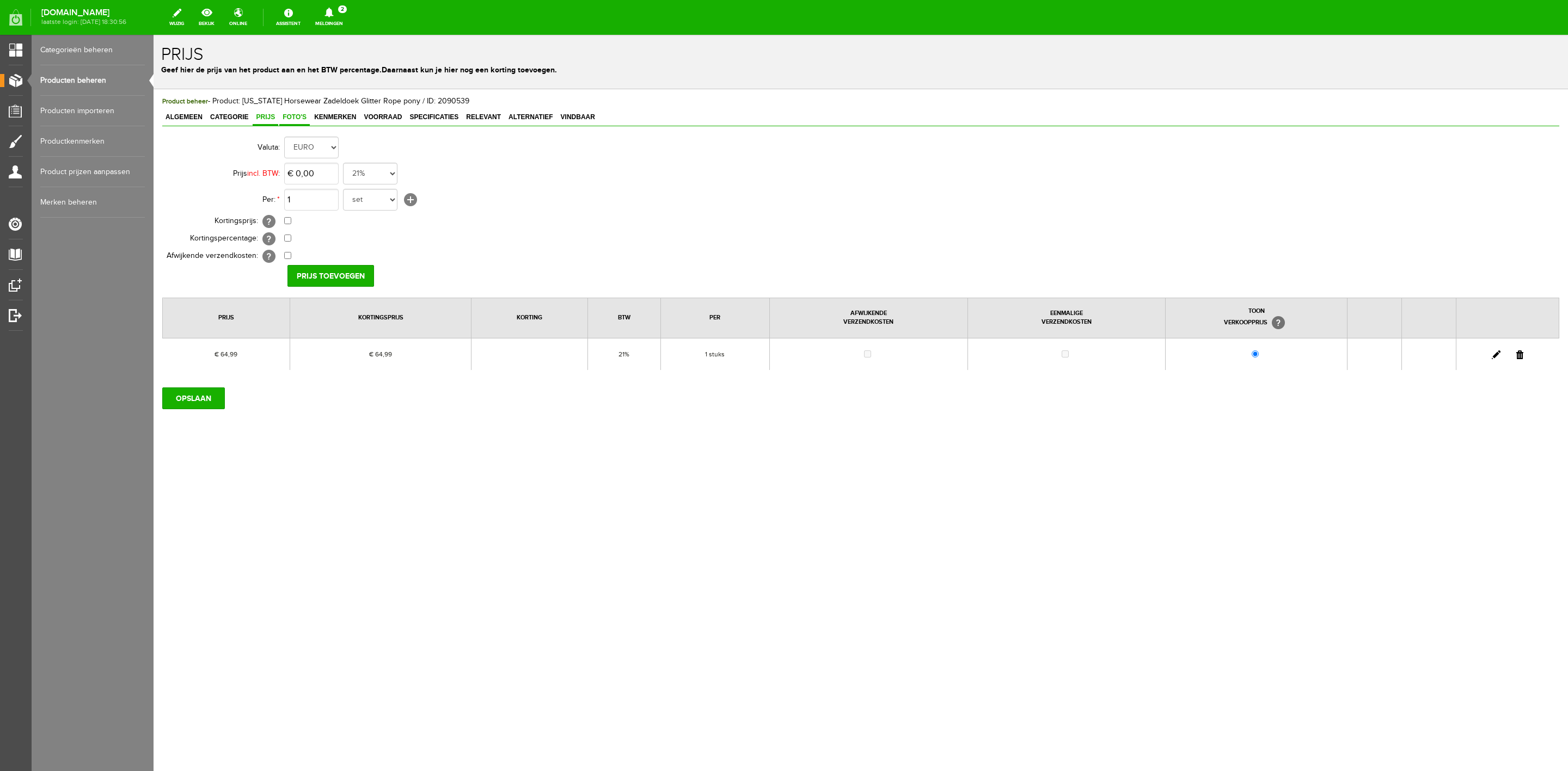
click at [285, 118] on span "Foto's" at bounding box center [294, 117] width 30 height 8
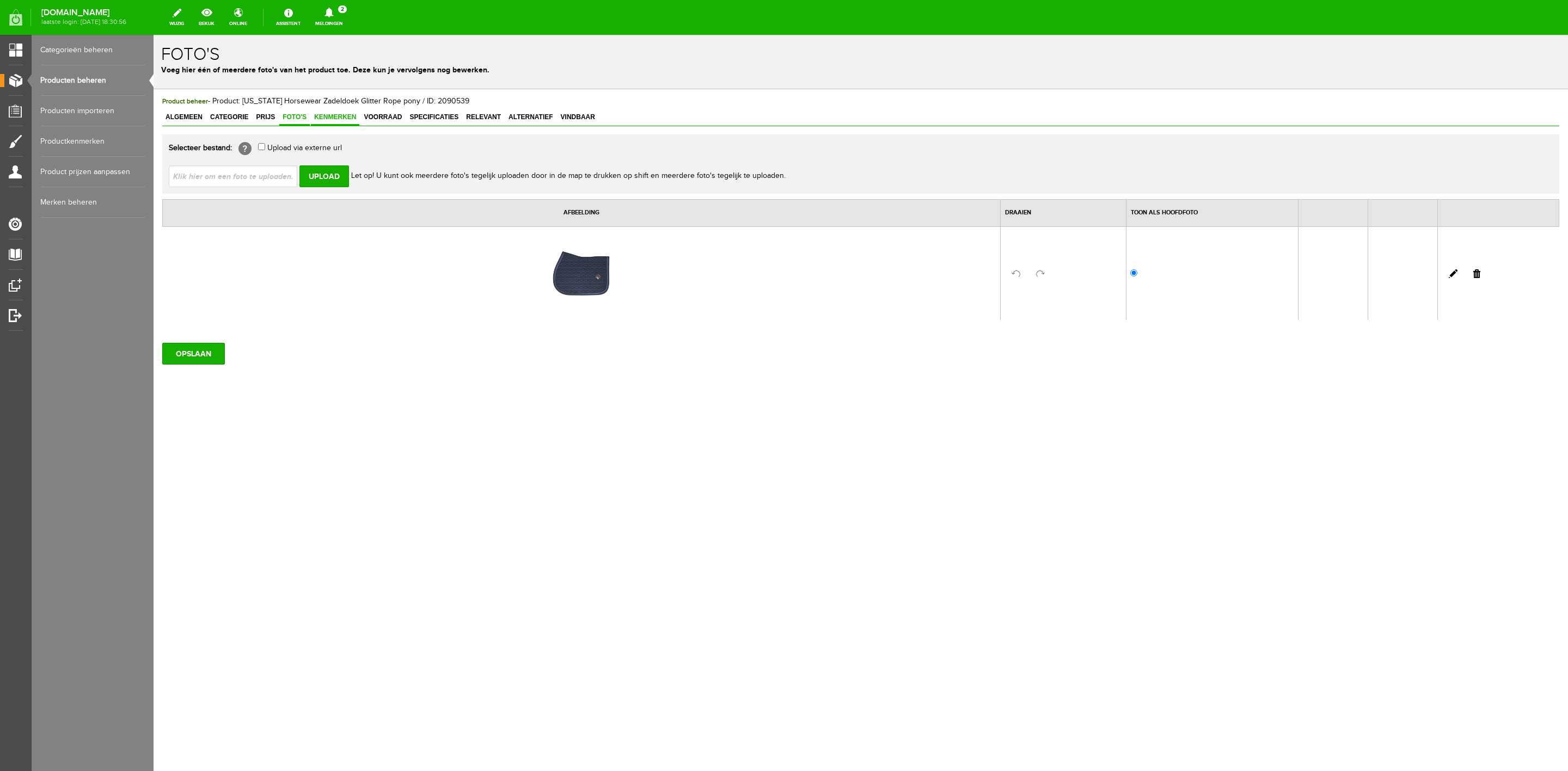
click at [338, 116] on span "Kenmerken" at bounding box center [335, 117] width 49 height 8
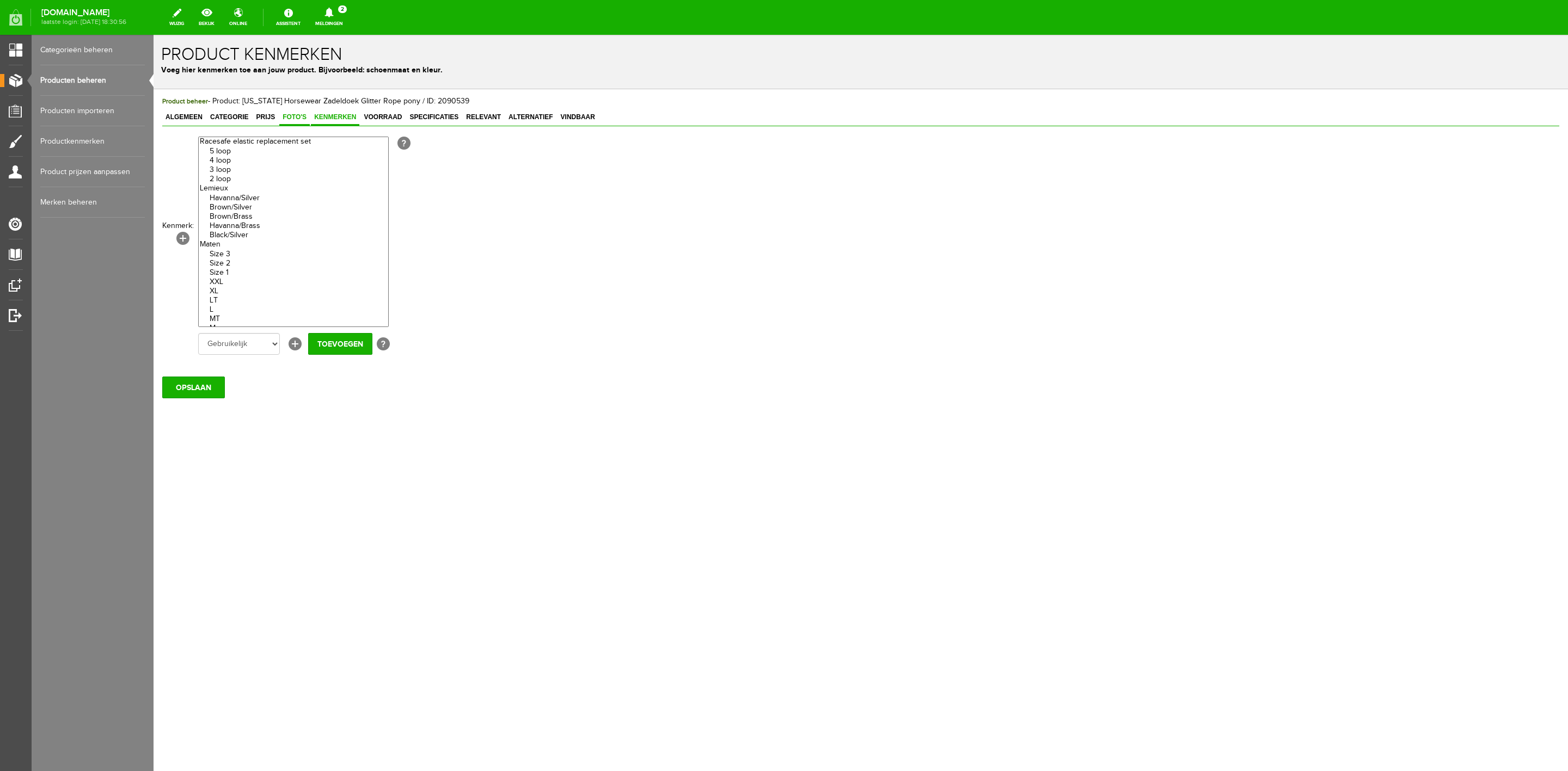
click at [299, 116] on span "Foto's" at bounding box center [294, 117] width 30 height 8
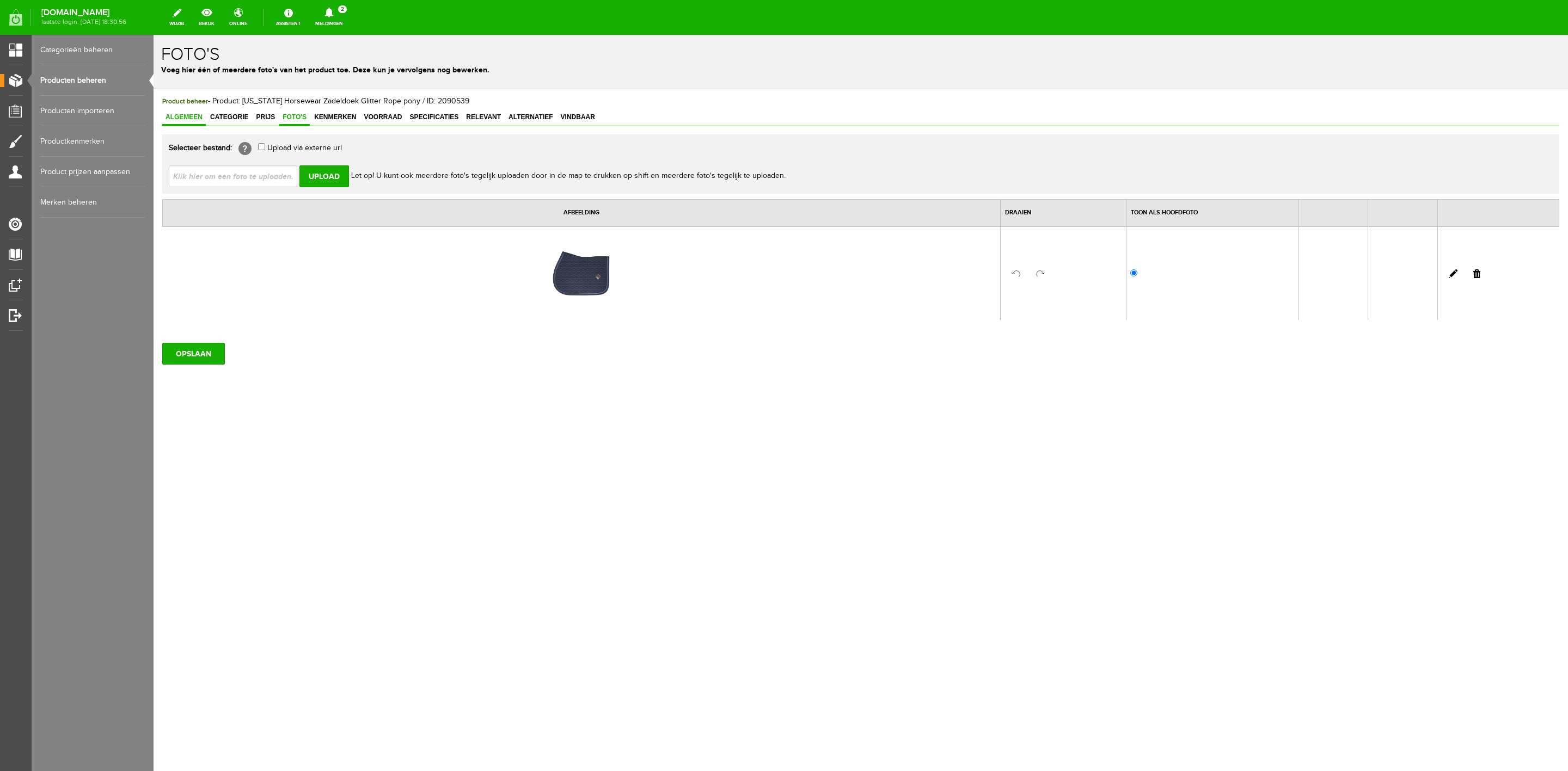
click at [199, 118] on span "Algemeen" at bounding box center [184, 117] width 43 height 8
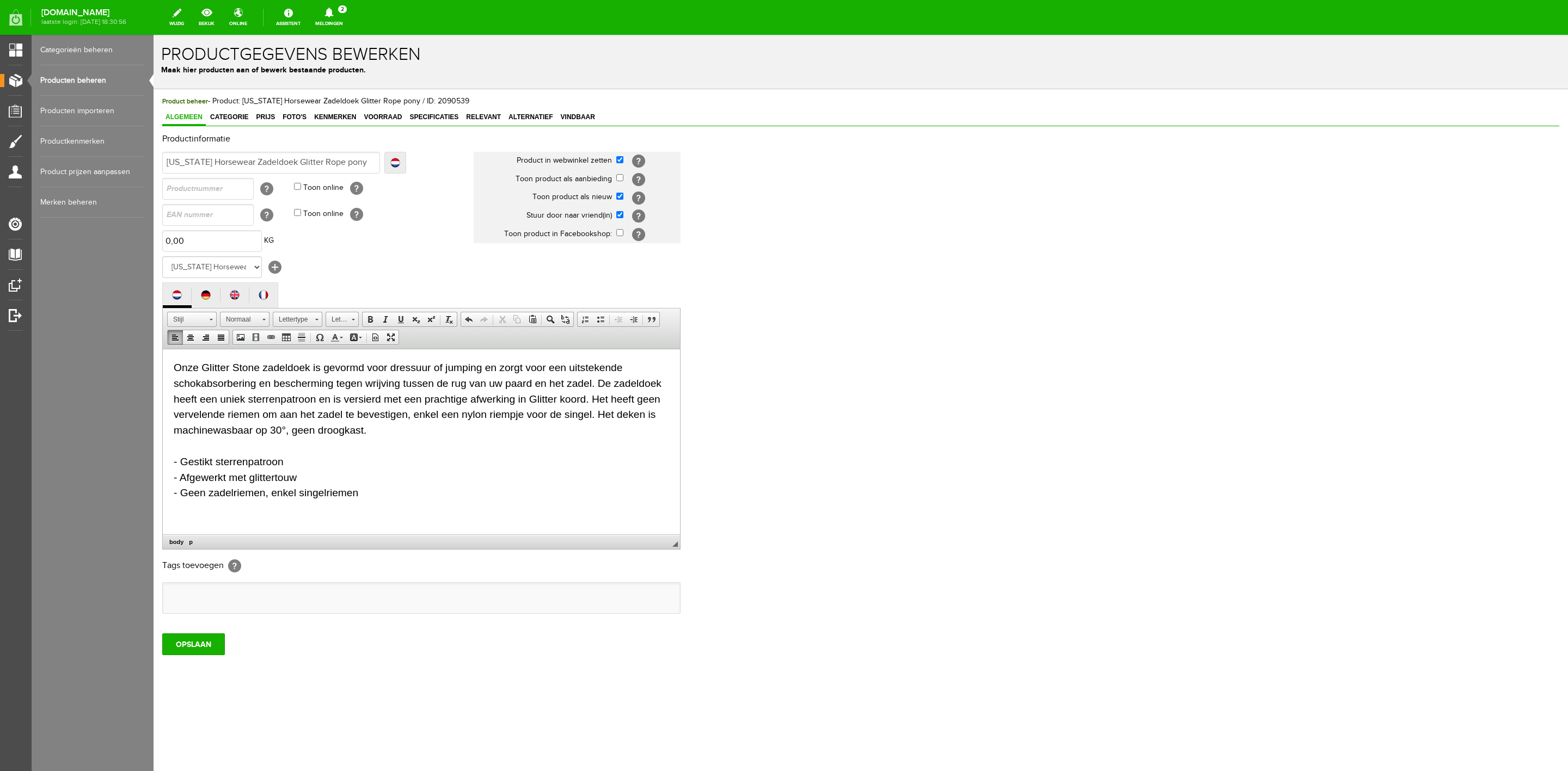
click at [364, 501] on body "Onze Glitter Stone zadeldoek is gevormd voor dressuur of jumping en zorgt voor …" at bounding box center [421, 439] width 495 height 160
click at [199, 642] on input "OPSLAAN" at bounding box center [193, 645] width 63 height 22
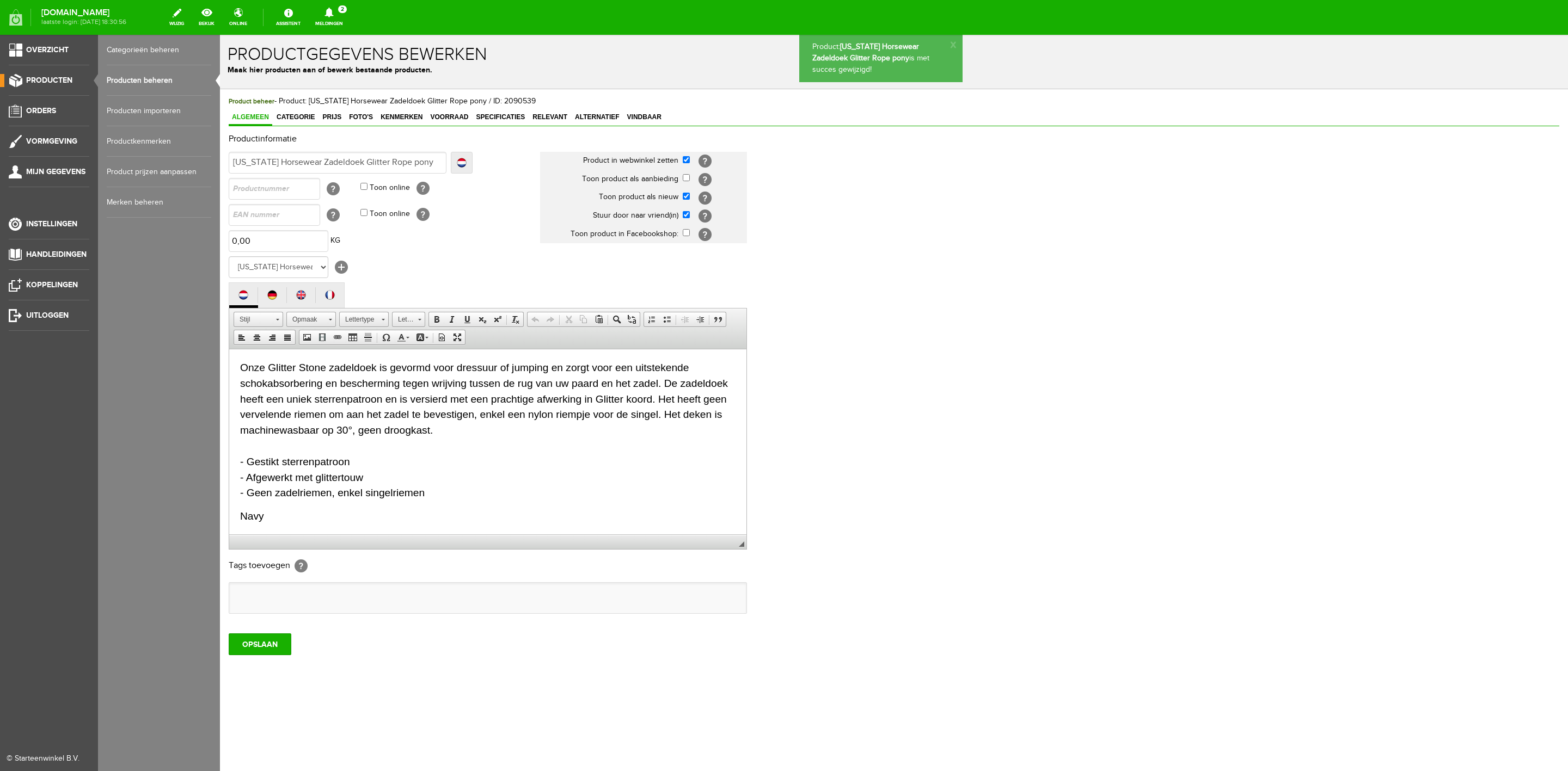
click at [150, 74] on link "Producten beheren" at bounding box center [159, 80] width 105 height 30
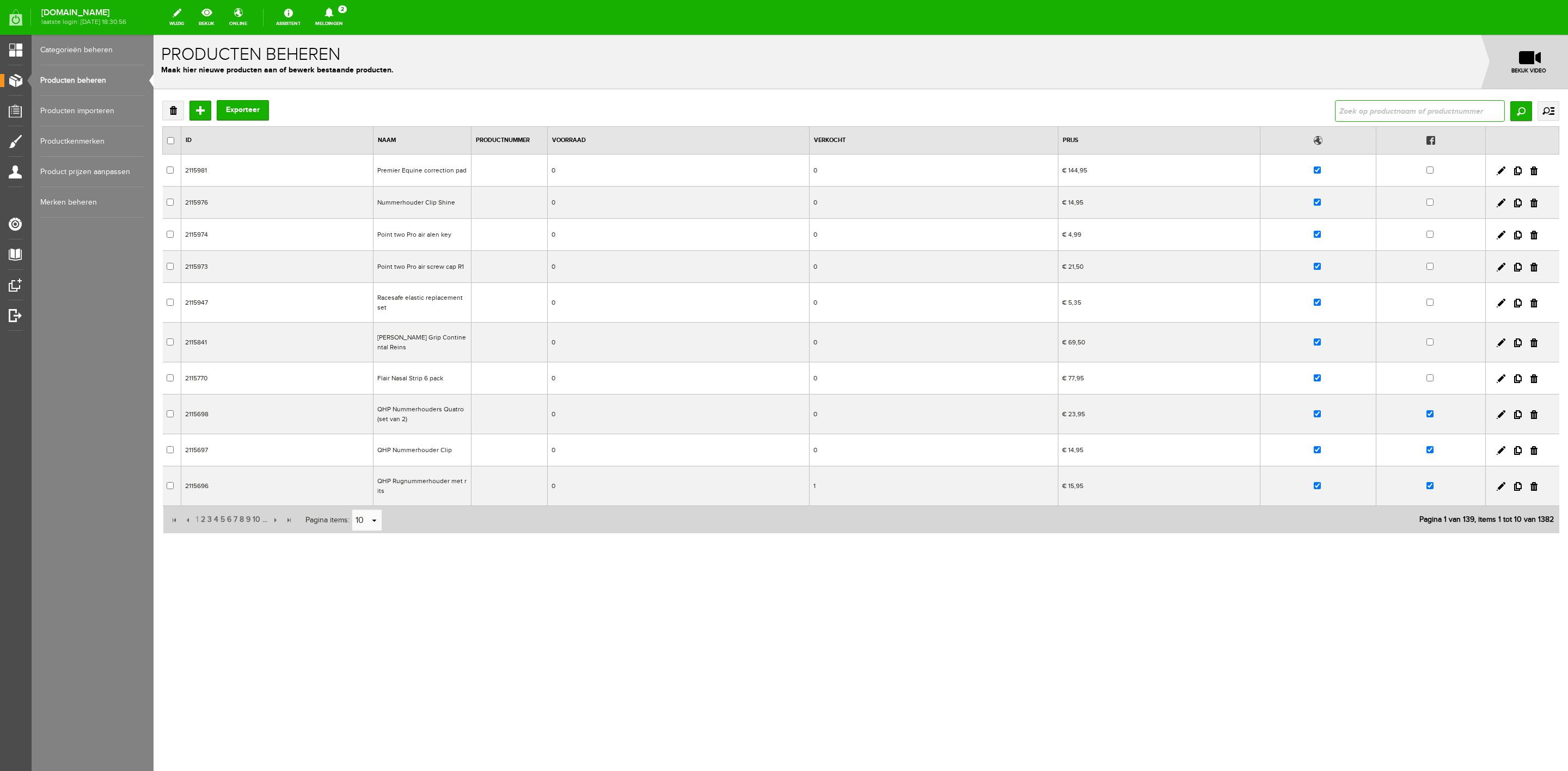
click at [1358, 111] on input "text" at bounding box center [1419, 111] width 170 height 22
type input "wellington"
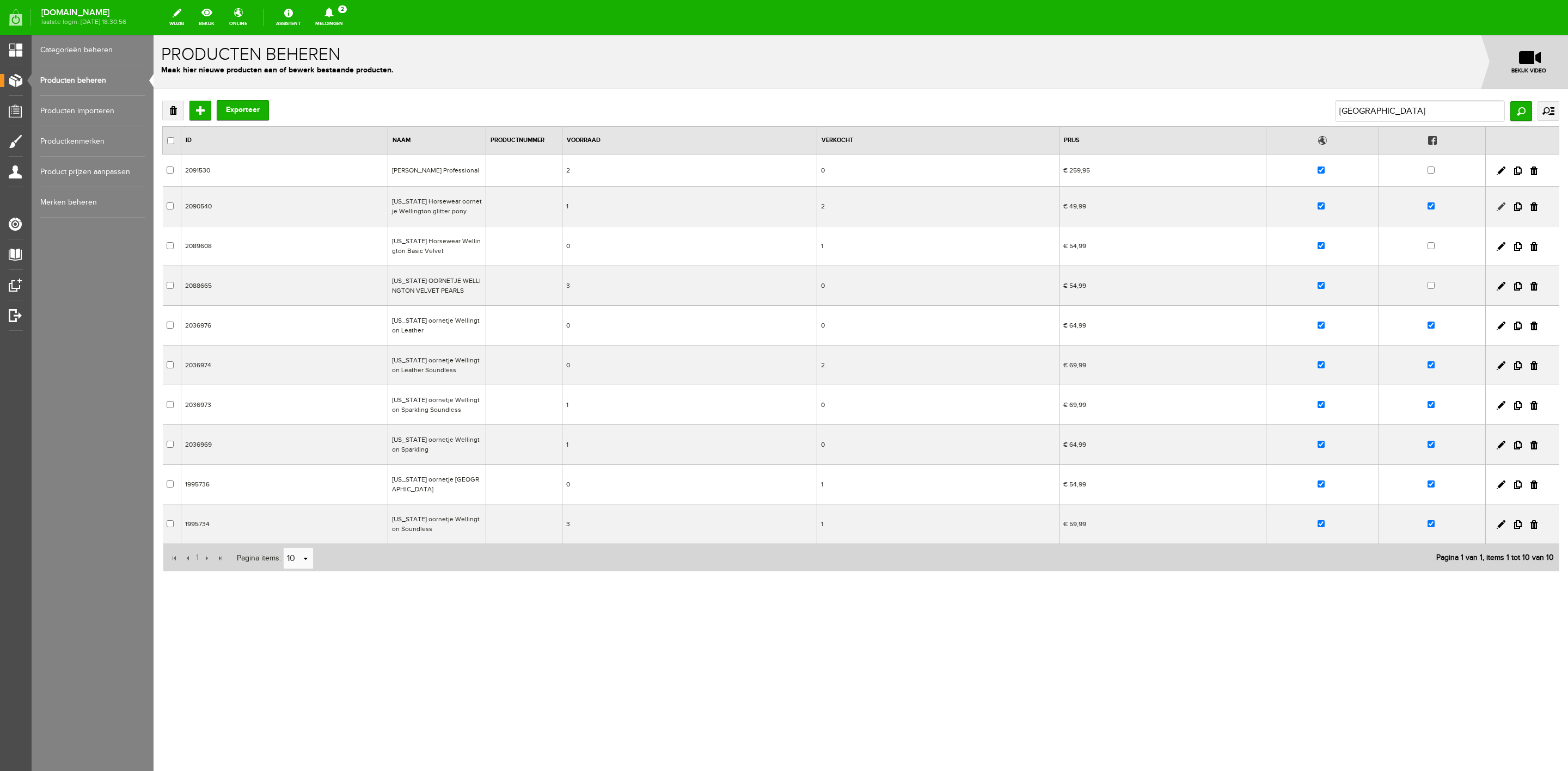
click at [1498, 212] on link at bounding box center [1500, 206] width 8 height 8
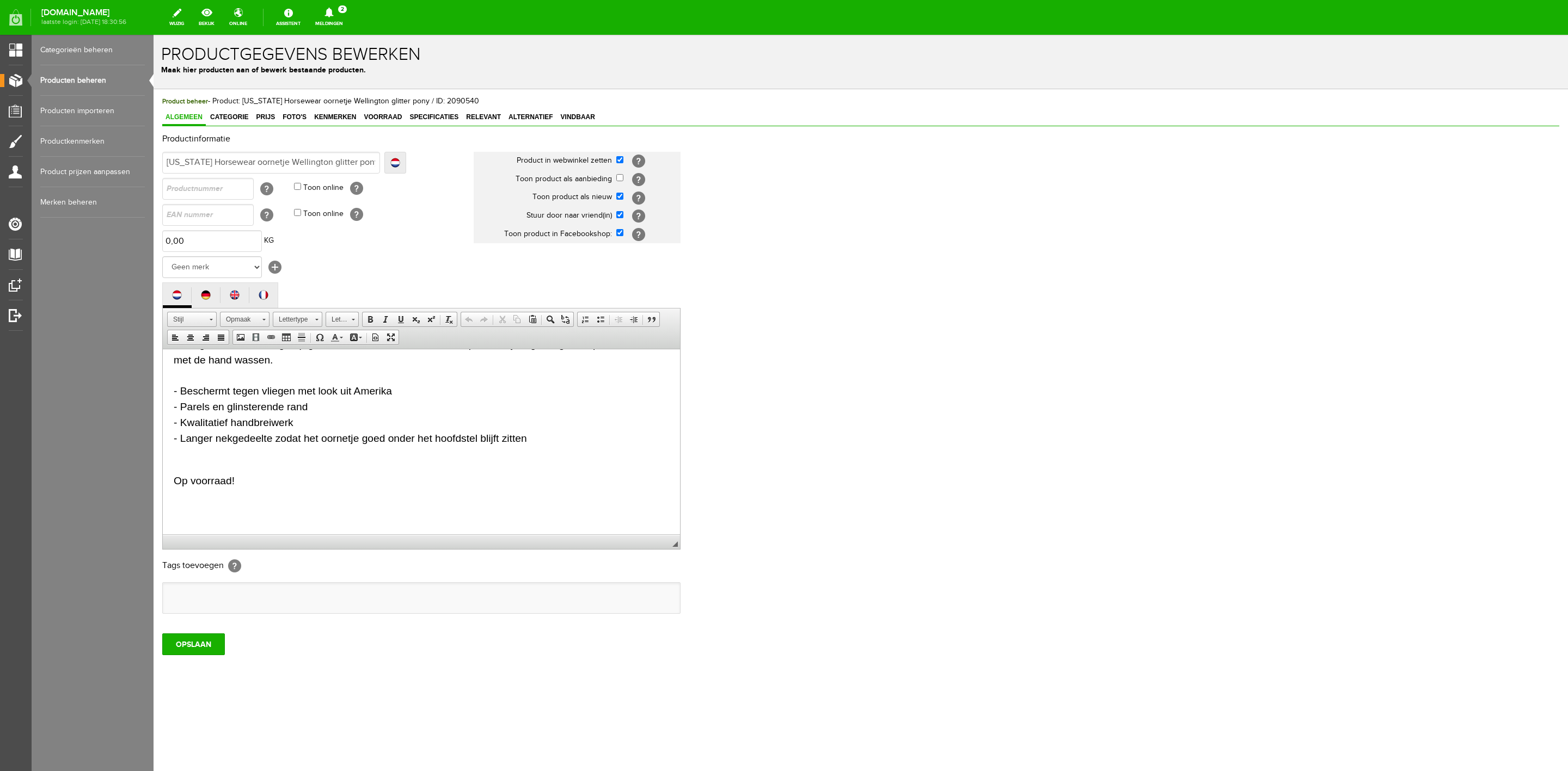
scroll to position [105, 0]
click at [197, 488] on body "Dit Fly Veil Glitter Band is een combinatie van de moderne Amerikaanse look en …" at bounding box center [421, 389] width 495 height 268
click at [197, 479] on big "Op voorraad!" at bounding box center [204, 478] width 61 height 12
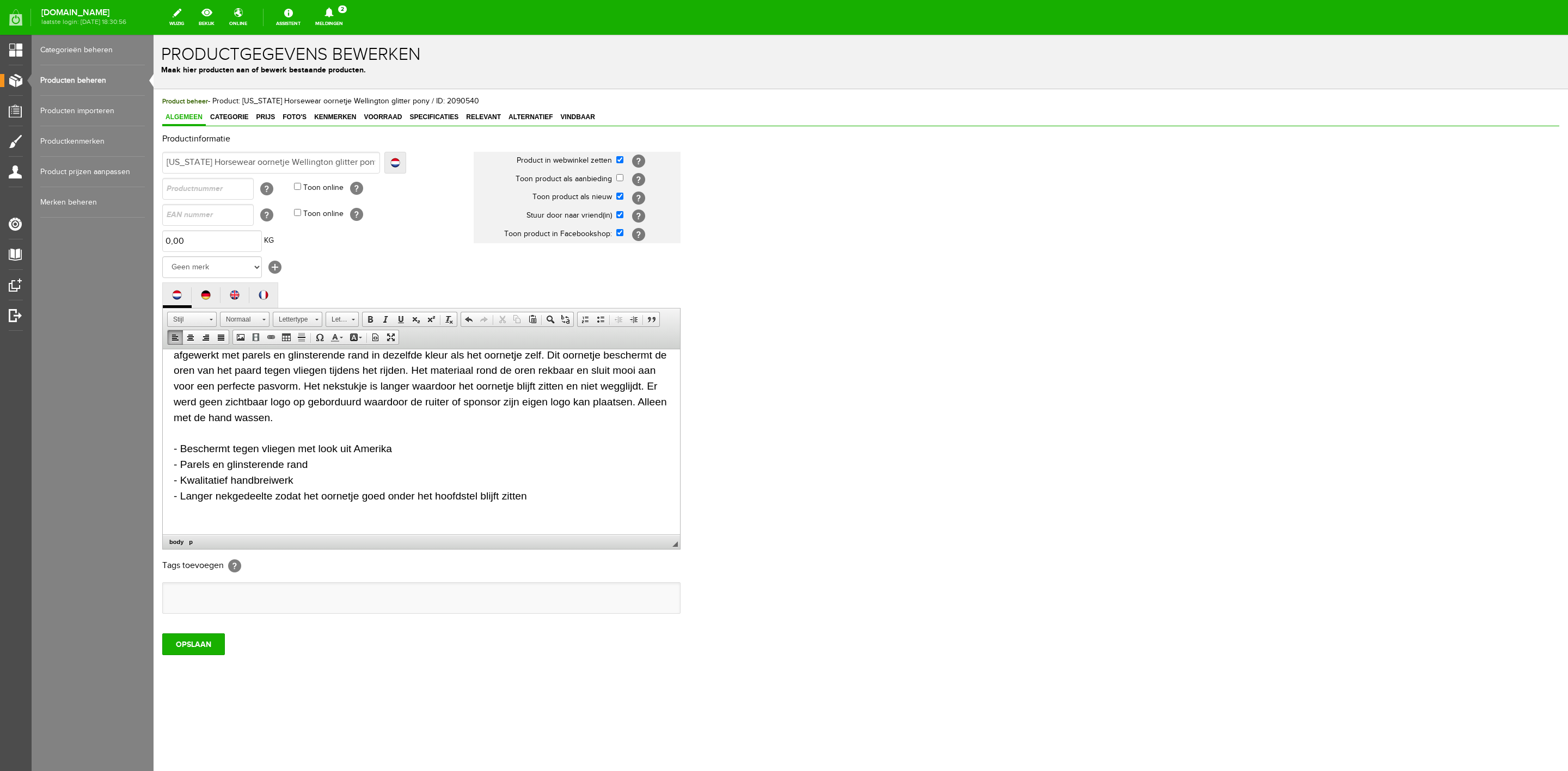
scroll to position [43, 0]
click at [208, 653] on input "OPSLAAN" at bounding box center [193, 645] width 63 height 22
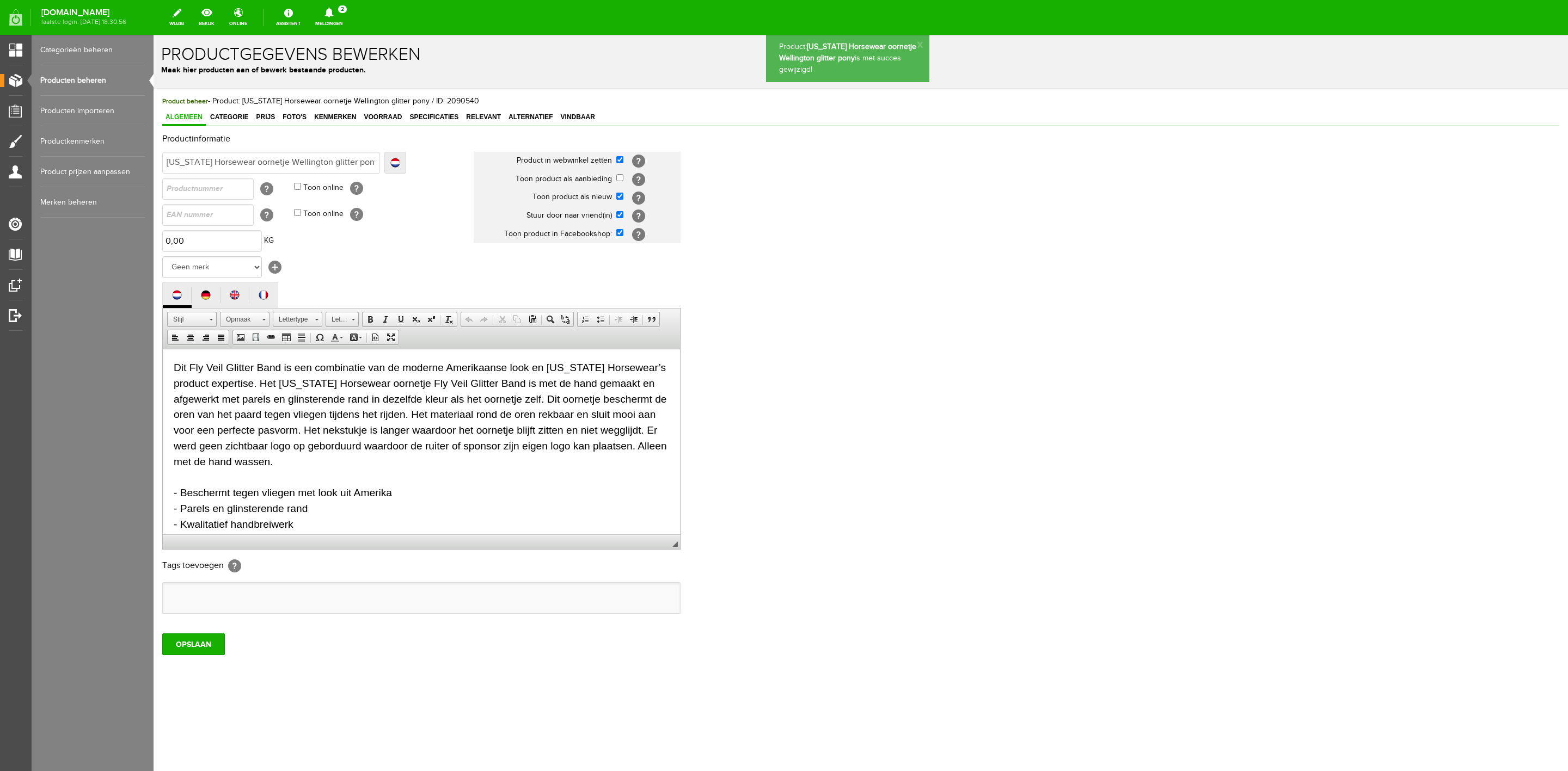
scroll to position [0, 0]
click at [246, 121] on span "Categorie" at bounding box center [229, 117] width 45 height 8
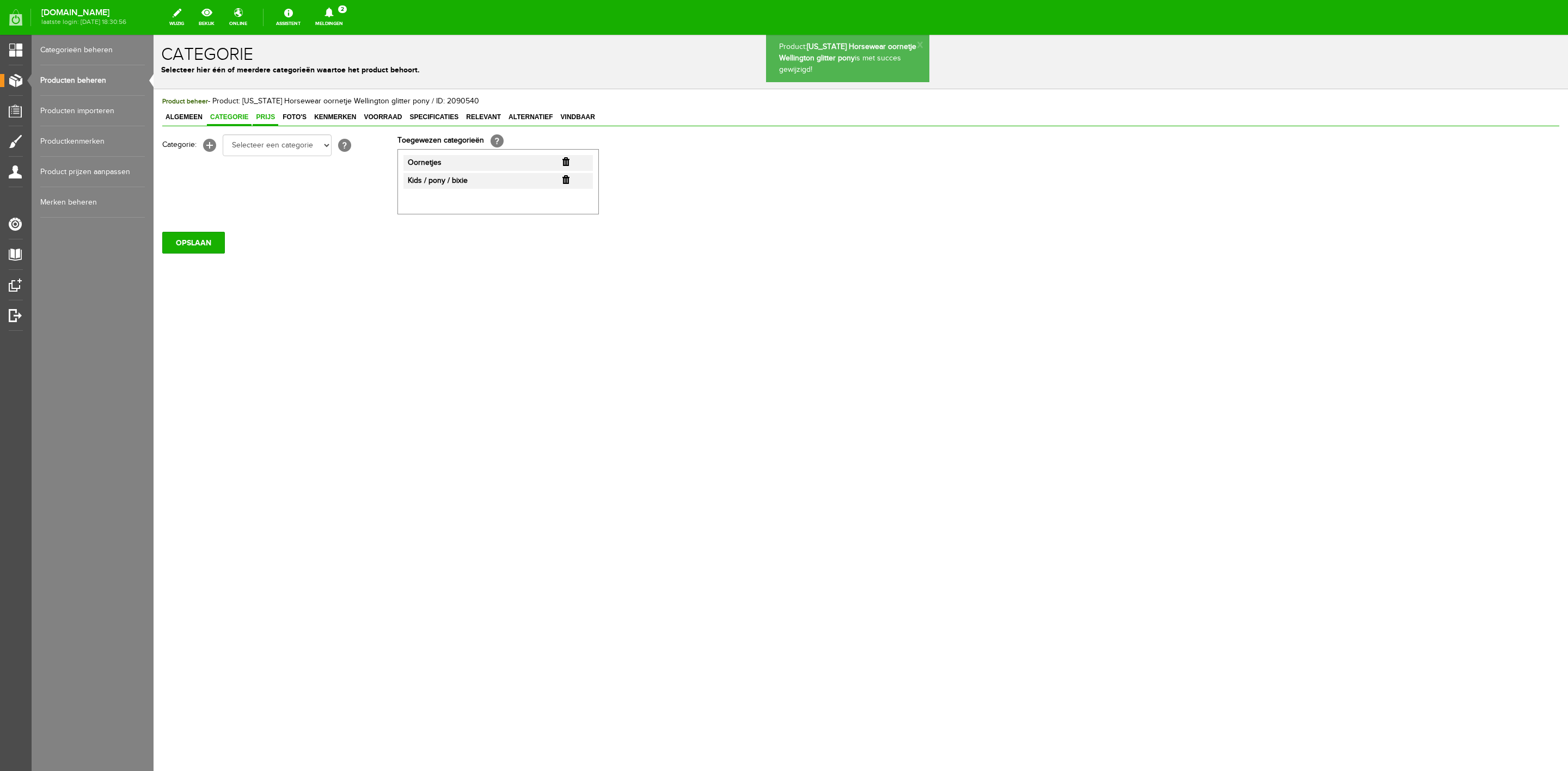
click at [272, 116] on span "Prijs" at bounding box center [265, 117] width 26 height 8
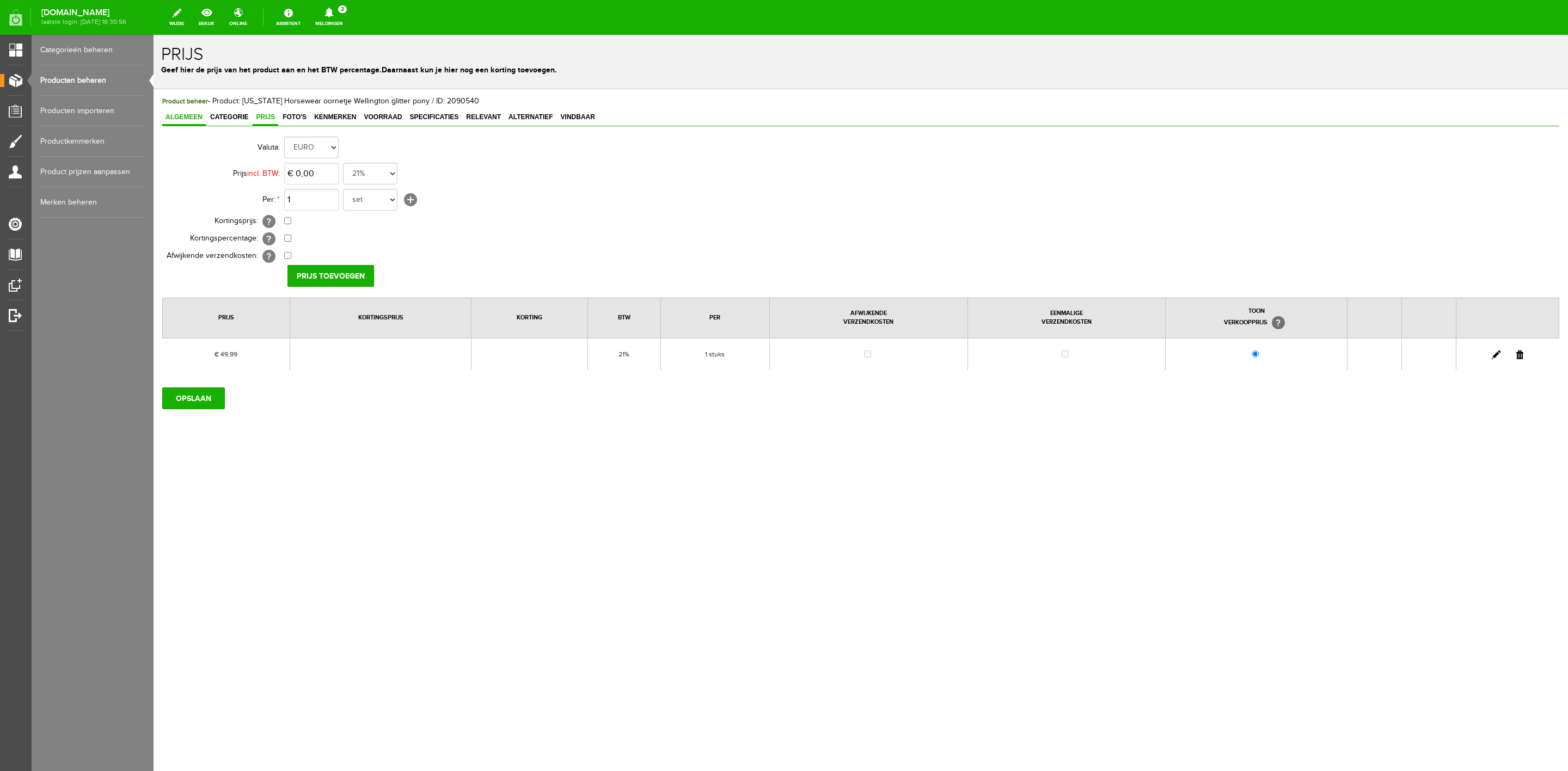
click at [193, 113] on span "Algemeen" at bounding box center [184, 117] width 43 height 8
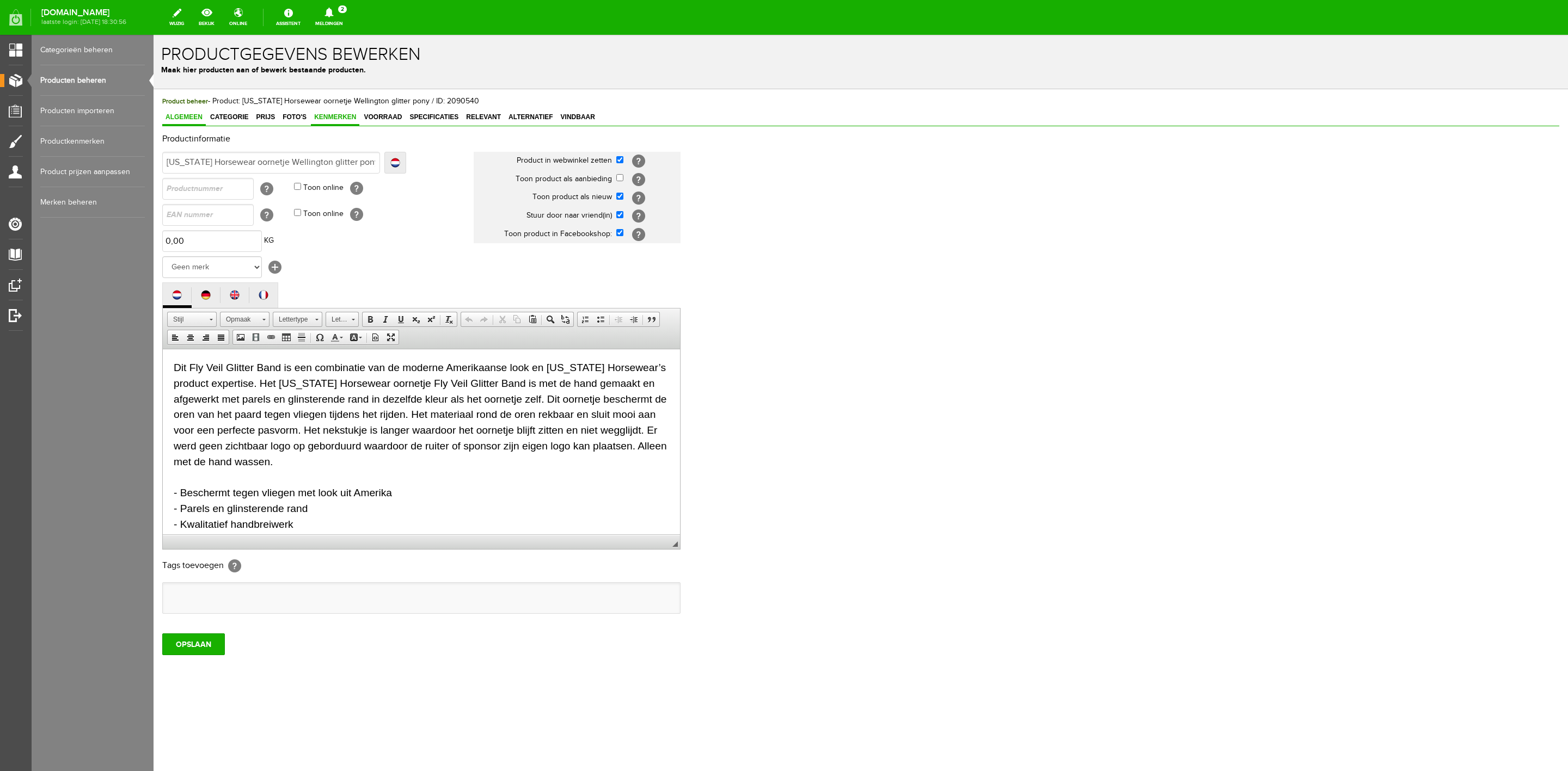
click at [314, 120] on span "Kenmerken" at bounding box center [335, 117] width 49 height 8
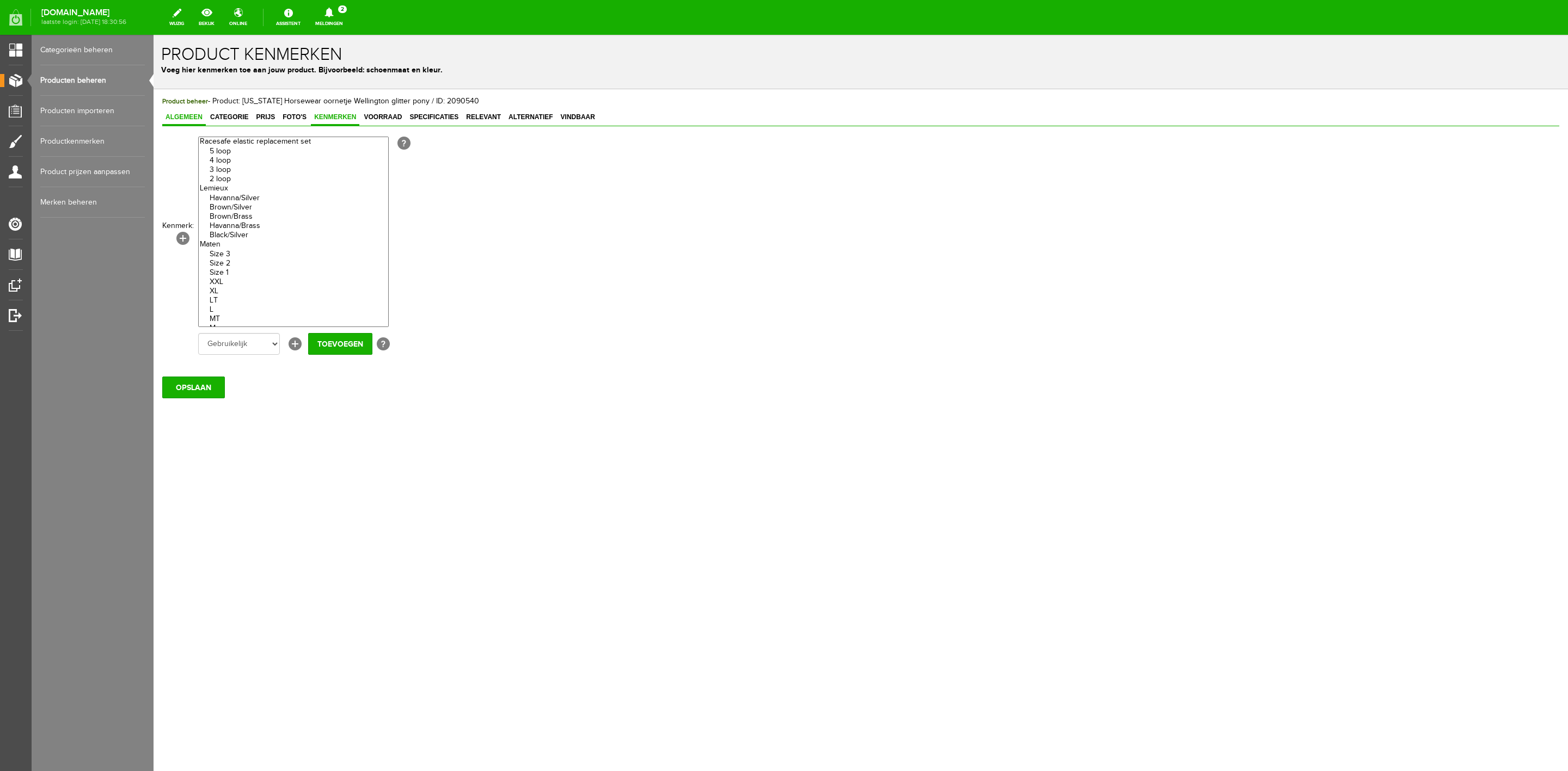
click at [196, 115] on span "Algemeen" at bounding box center [184, 117] width 43 height 8
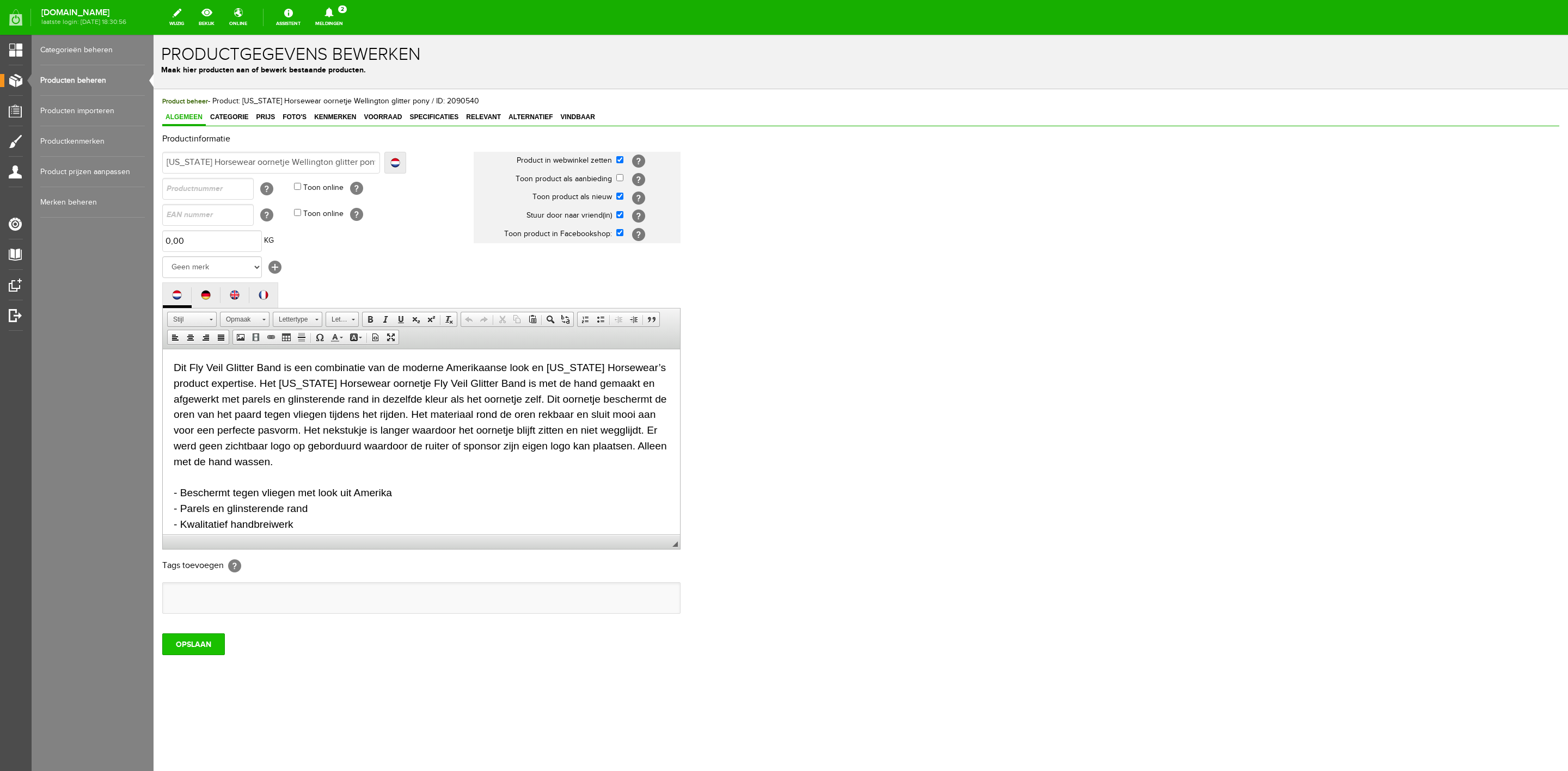
click at [199, 648] on input "OPSLAAN" at bounding box center [193, 645] width 63 height 22
click at [216, 655] on input "OPSLAAN" at bounding box center [193, 645] width 63 height 22
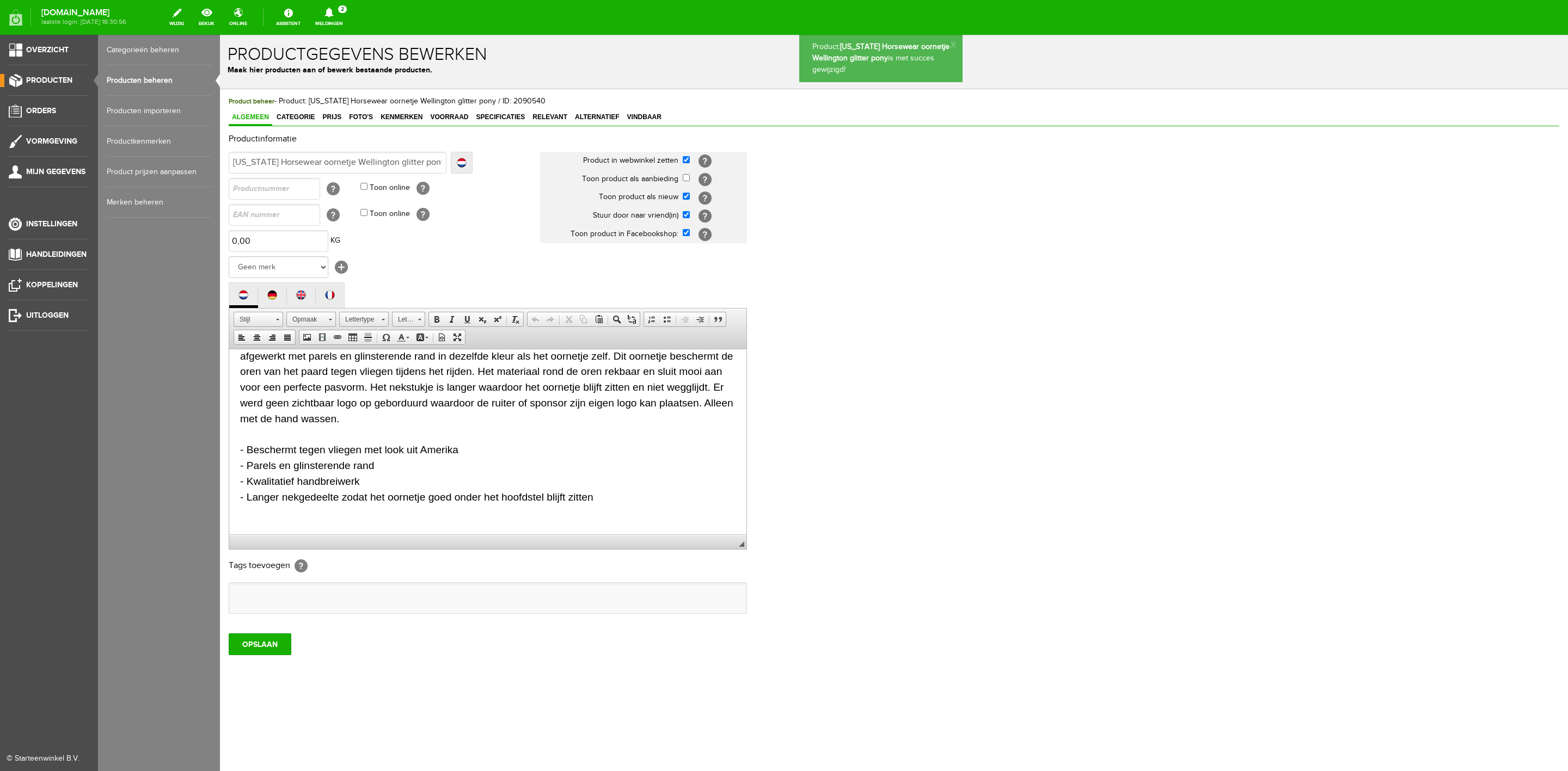
click at [39, 81] on span "Producten" at bounding box center [49, 80] width 47 height 9
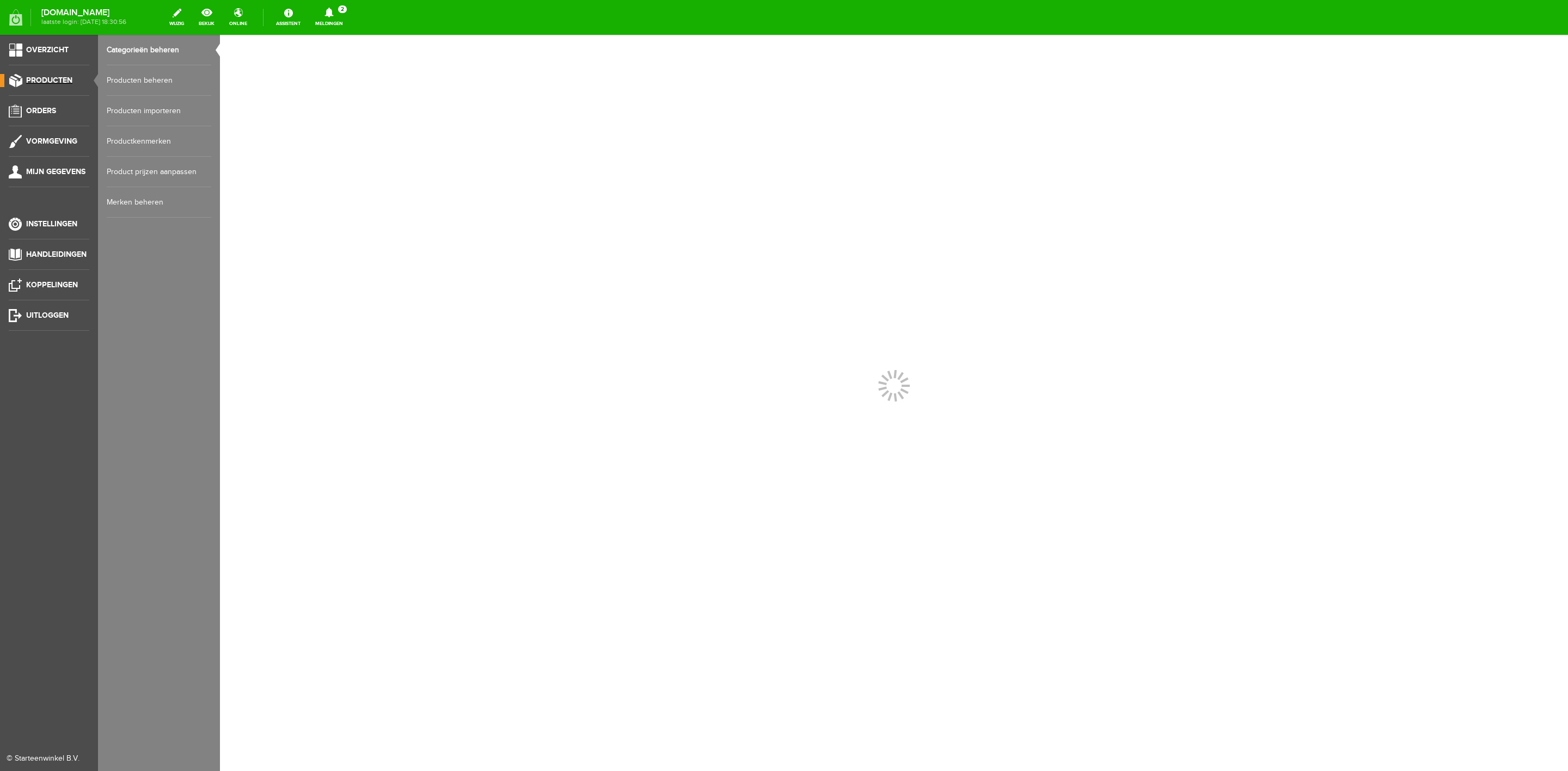
scroll to position [0, 0]
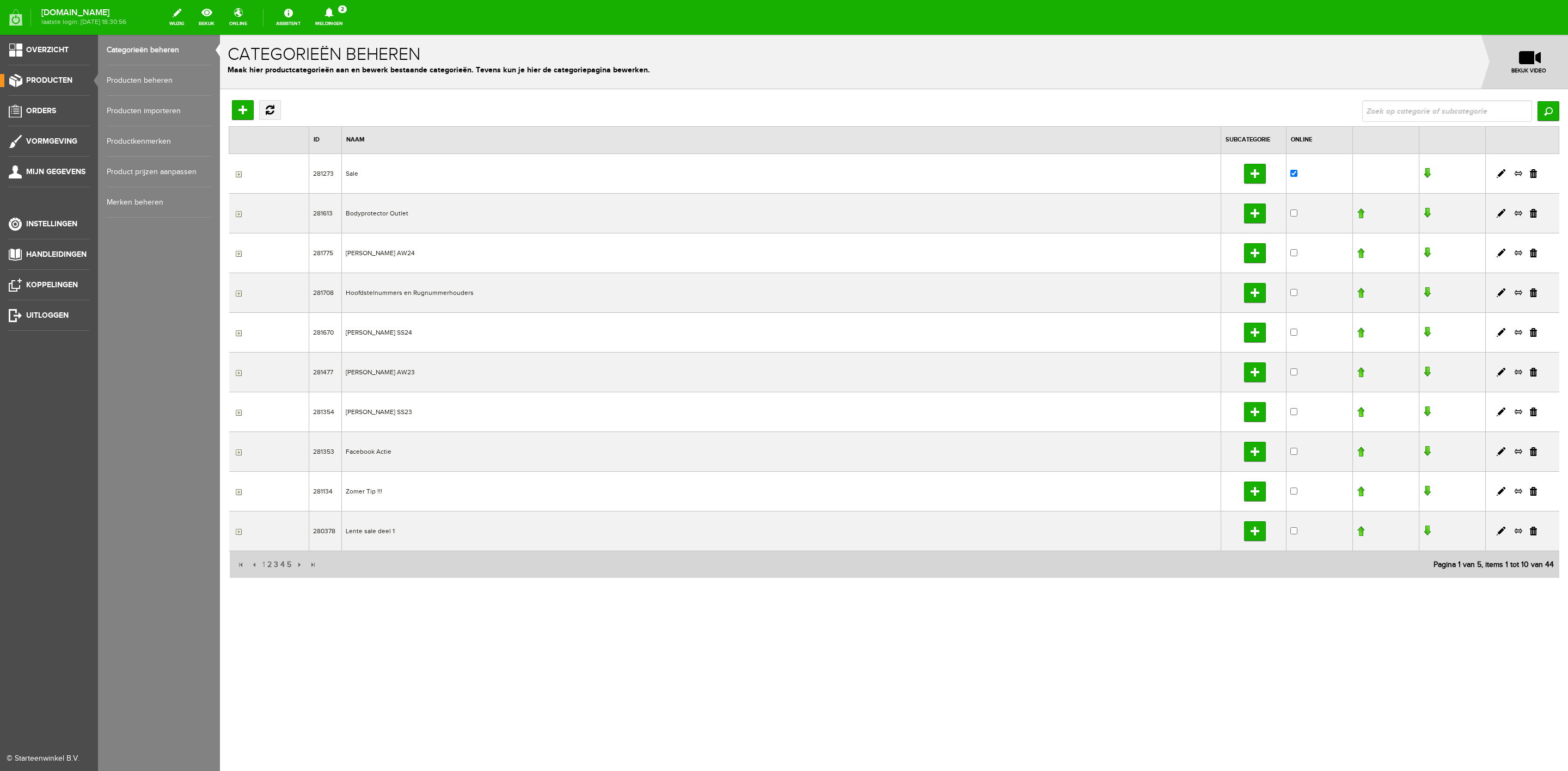
click at [144, 94] on link "Producten beheren" at bounding box center [159, 80] width 105 height 30
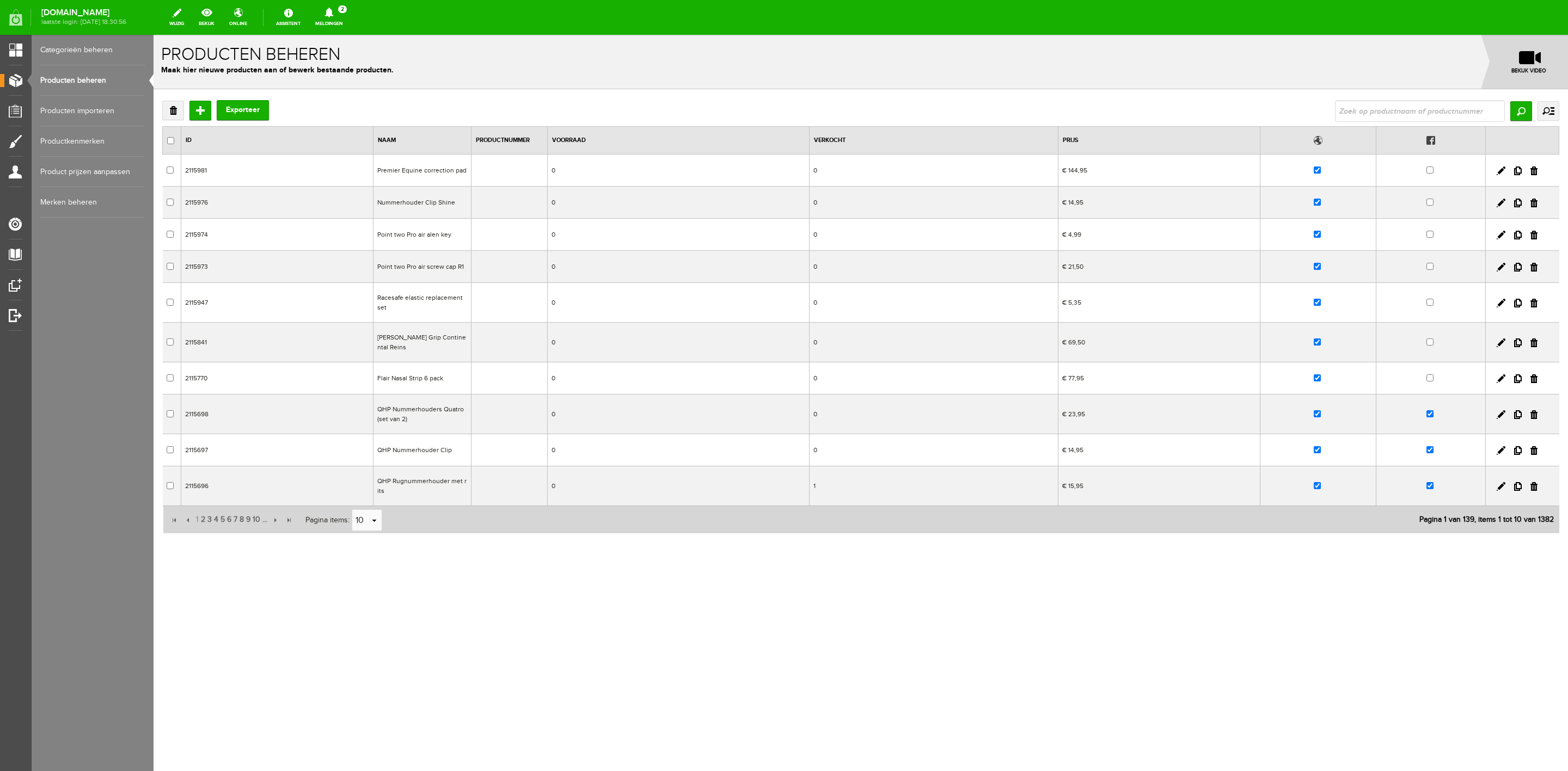
click at [1391, 122] on div "Verwijderen Toevoegen Exporteer Zoeken uitgebreid zoeken Categorie Sale Bodypro…" at bounding box center [860, 317] width 1397 height 434
click at [1395, 113] on input "text" at bounding box center [1419, 111] width 170 height 22
type input "g"
type input "glitter rope"
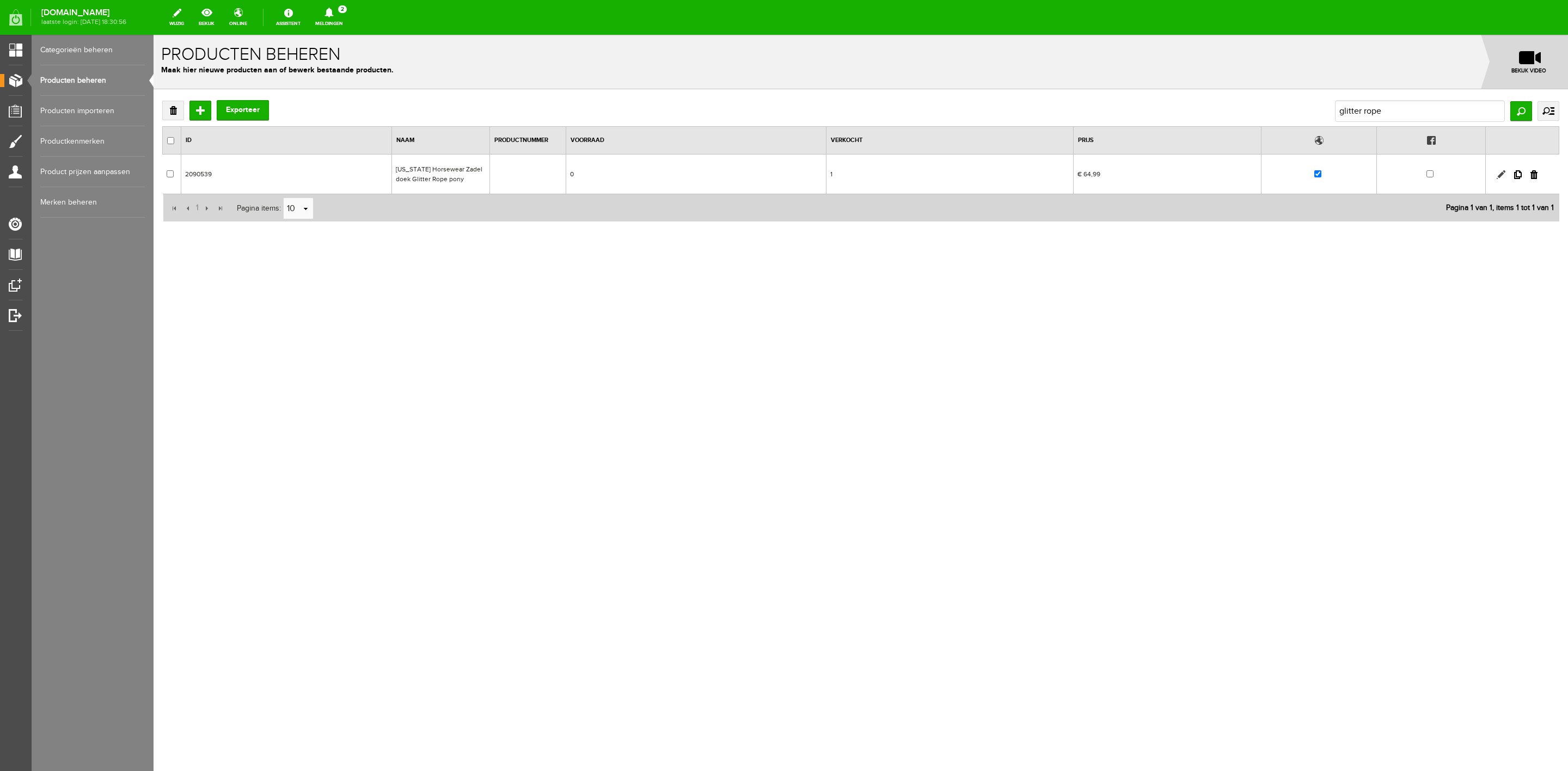
click at [1499, 173] on link at bounding box center [1500, 174] width 8 height 8
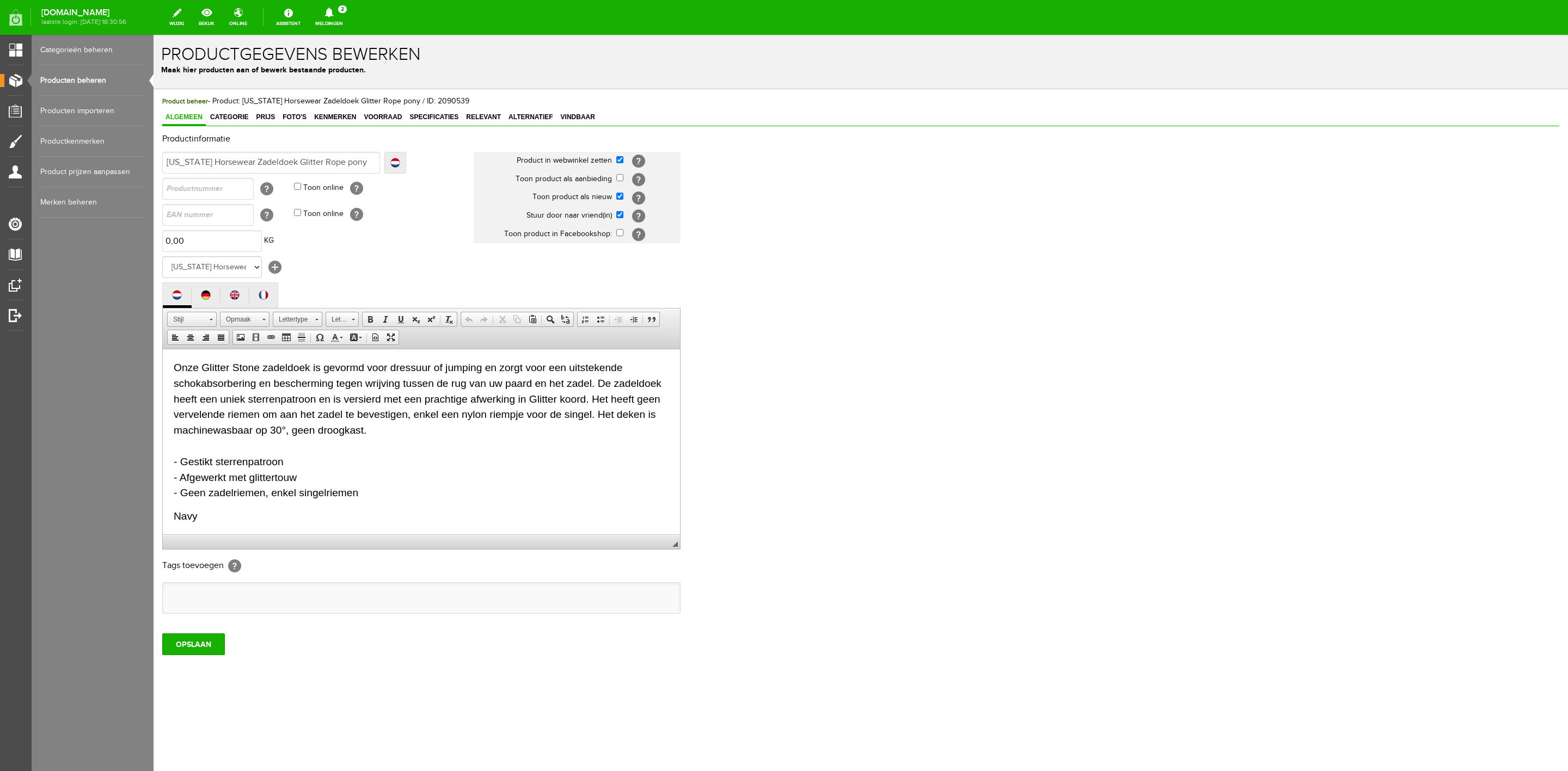
click at [241, 109] on div "Product beheer - Product: Kentucky Horsewear Zadeldoek Glitter Rope pony / ID: …" at bounding box center [860, 375] width 1397 height 559
click at [235, 116] on span "Categorie" at bounding box center [229, 117] width 45 height 8
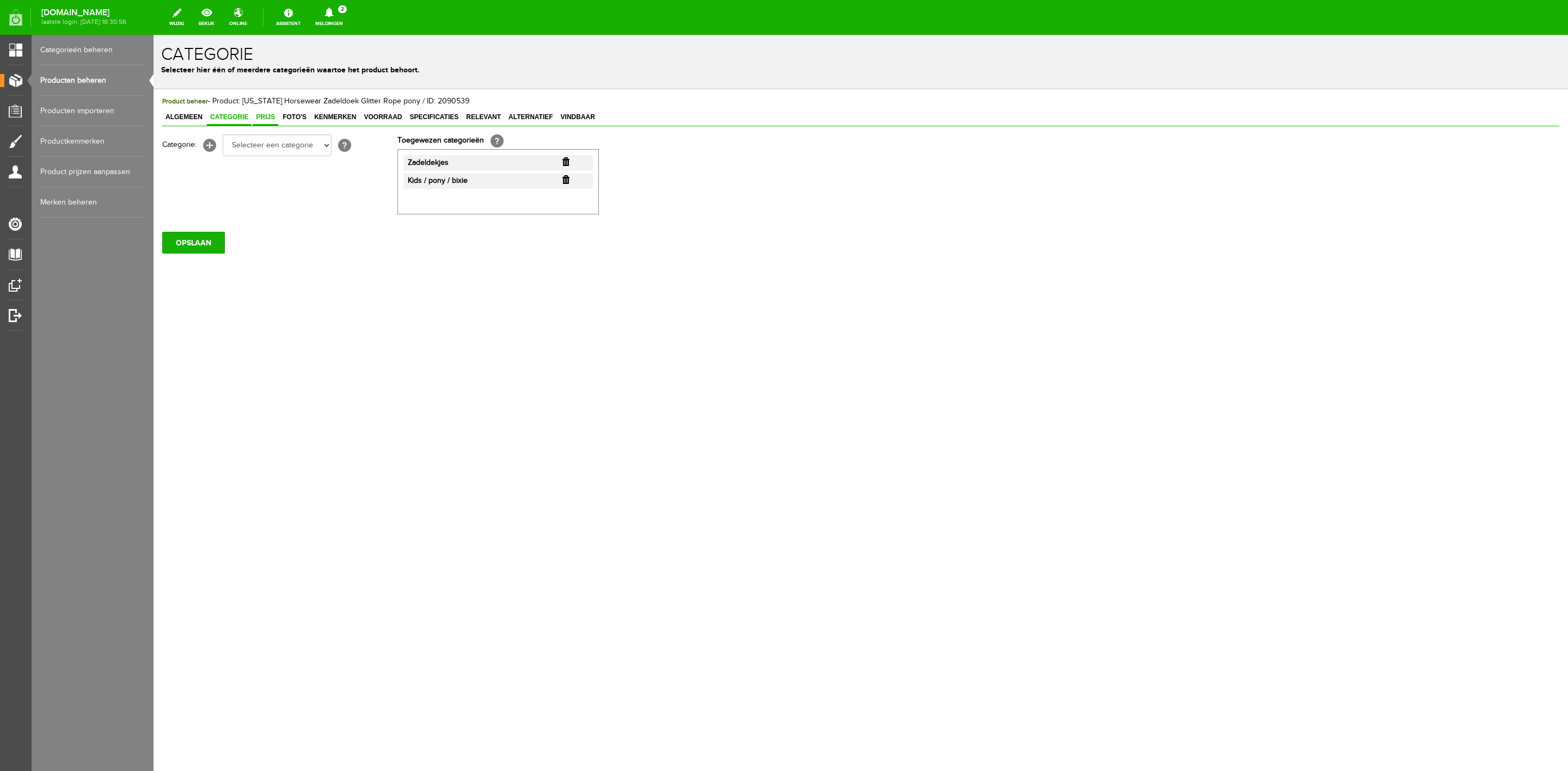
click at [267, 118] on span "Prijs" at bounding box center [265, 117] width 26 height 8
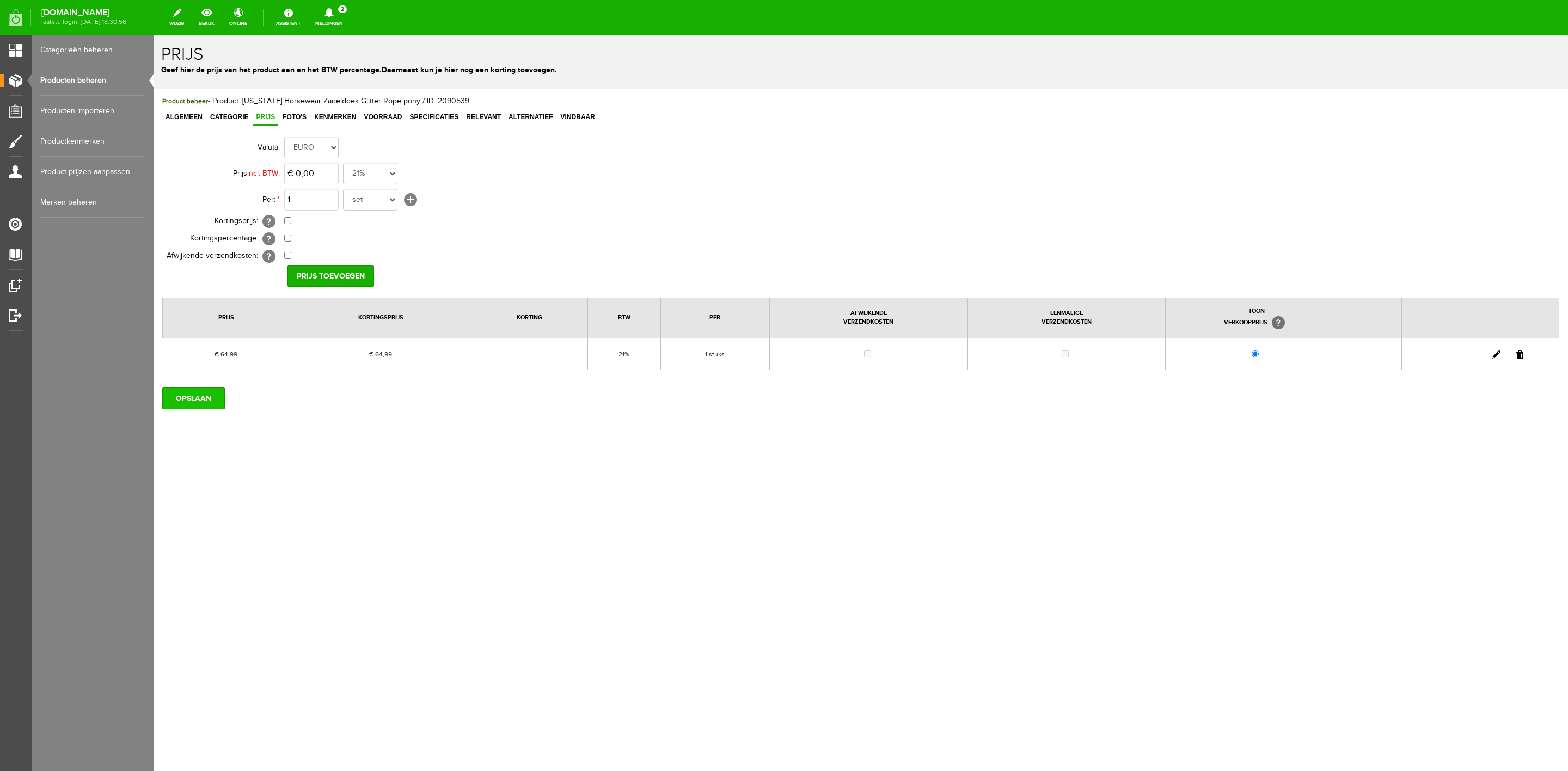
click at [202, 399] on input "OPSLAAN" at bounding box center [193, 398] width 63 height 22
